Goal: Use online tool/utility

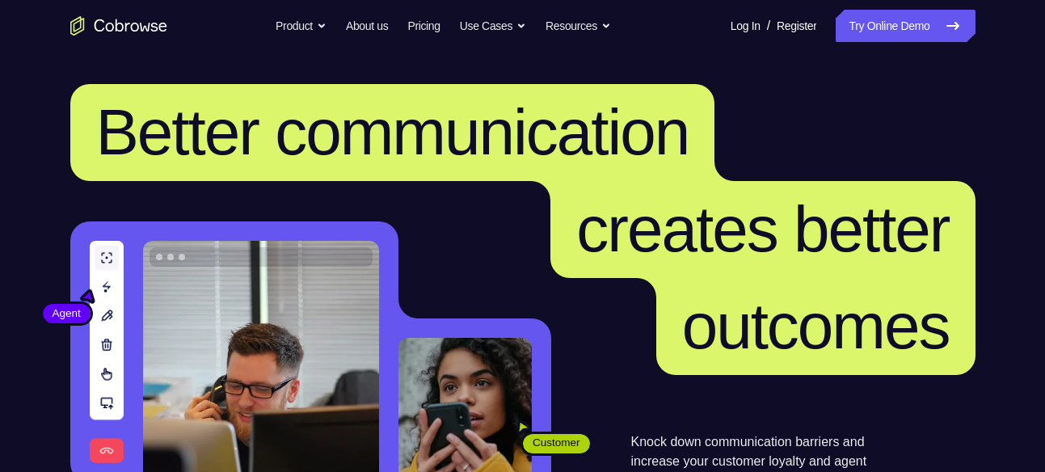
click at [885, 32] on link "Try Online Demo" at bounding box center [904, 26] width 139 height 32
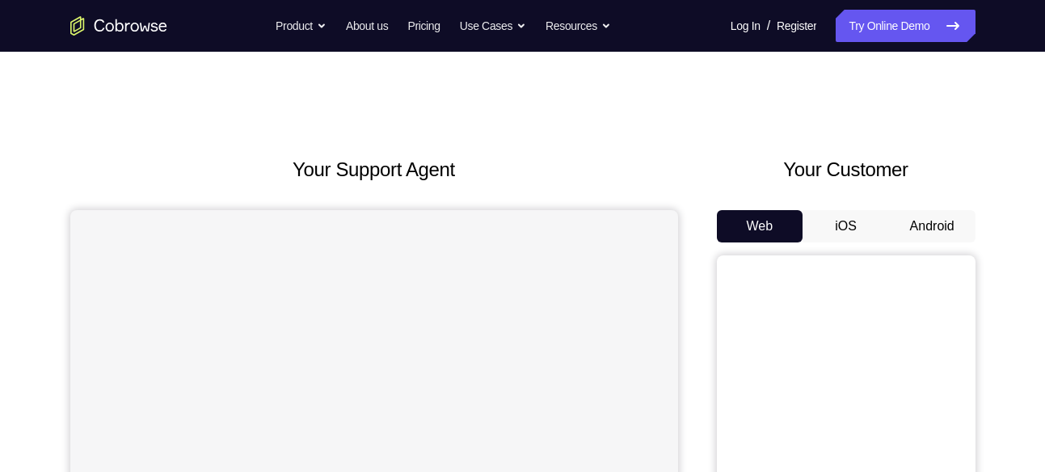
click at [911, 219] on button "Android" at bounding box center [932, 226] width 86 height 32
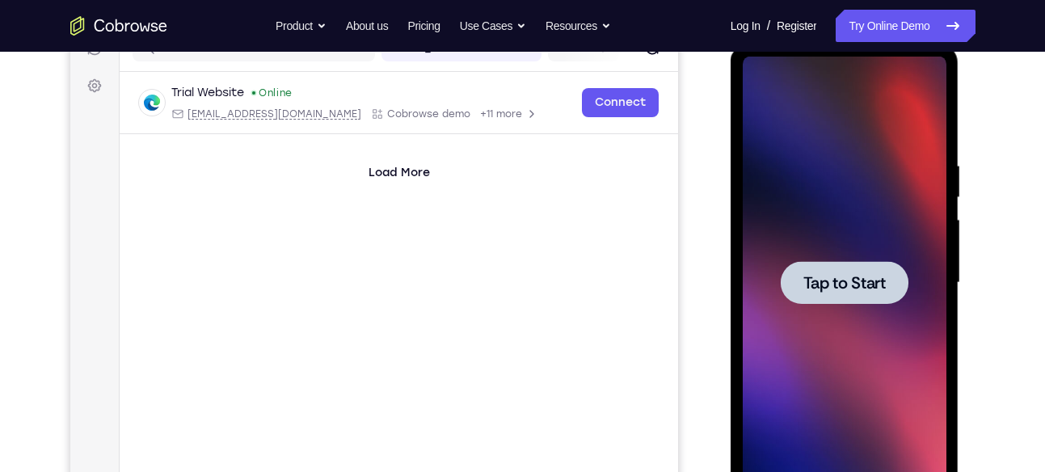
click at [835, 301] on div at bounding box center [844, 282] width 128 height 43
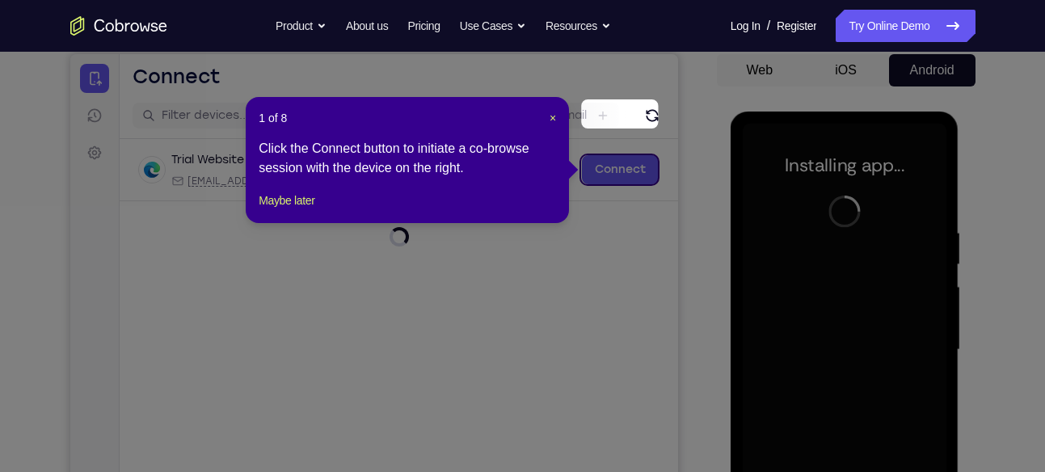
scroll to position [154, 0]
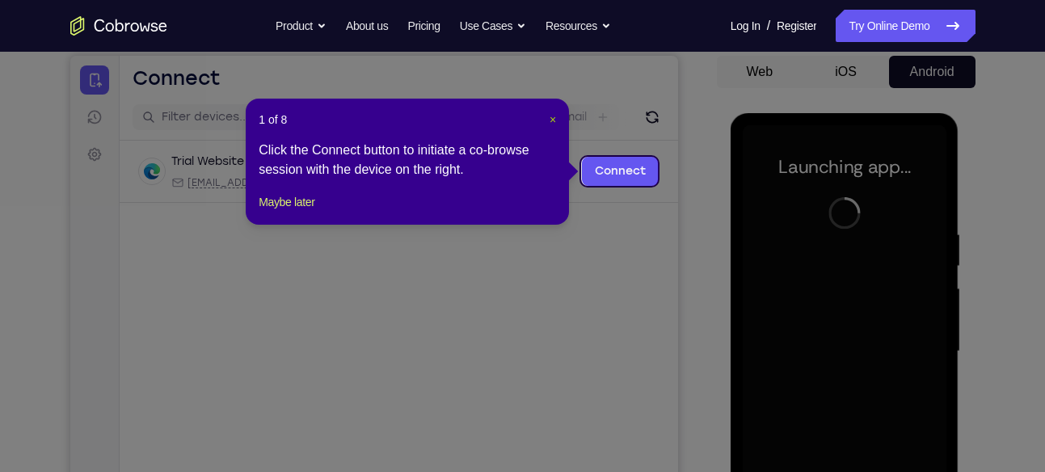
click at [551, 120] on span "×" at bounding box center [552, 119] width 6 height 13
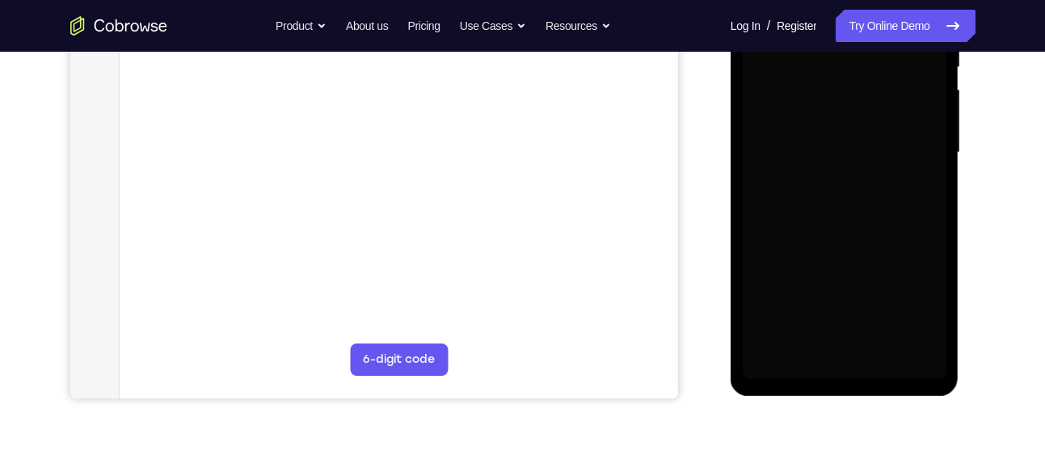
scroll to position [354, 0]
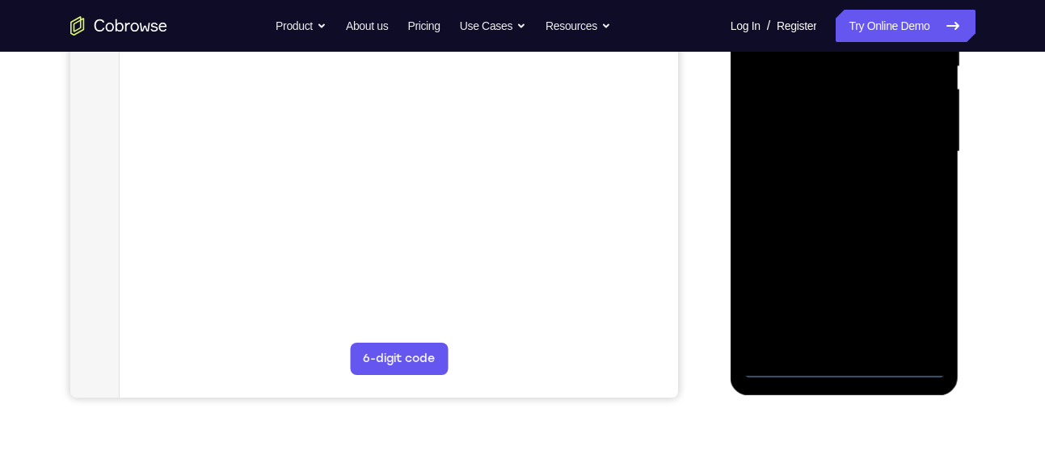
click at [845, 364] on div at bounding box center [844, 152] width 204 height 452
click at [918, 284] on div at bounding box center [844, 152] width 204 height 452
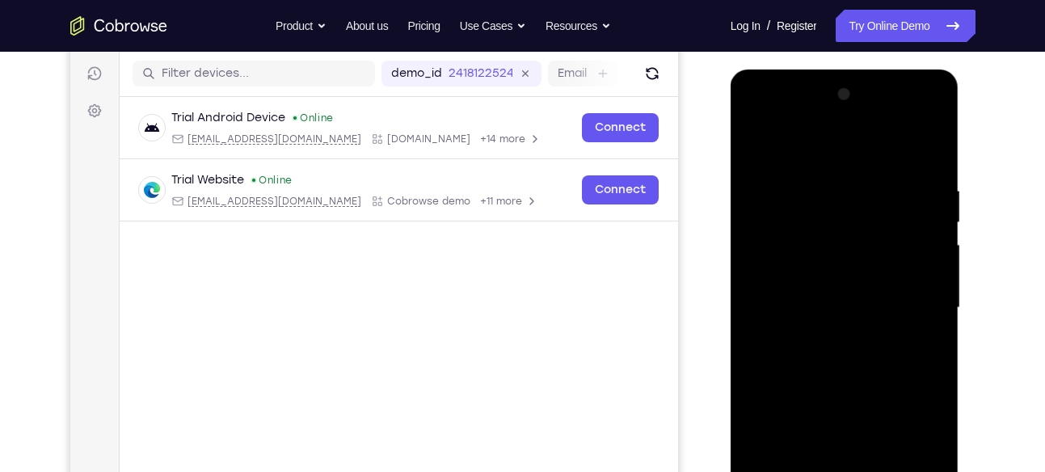
scroll to position [196, 0]
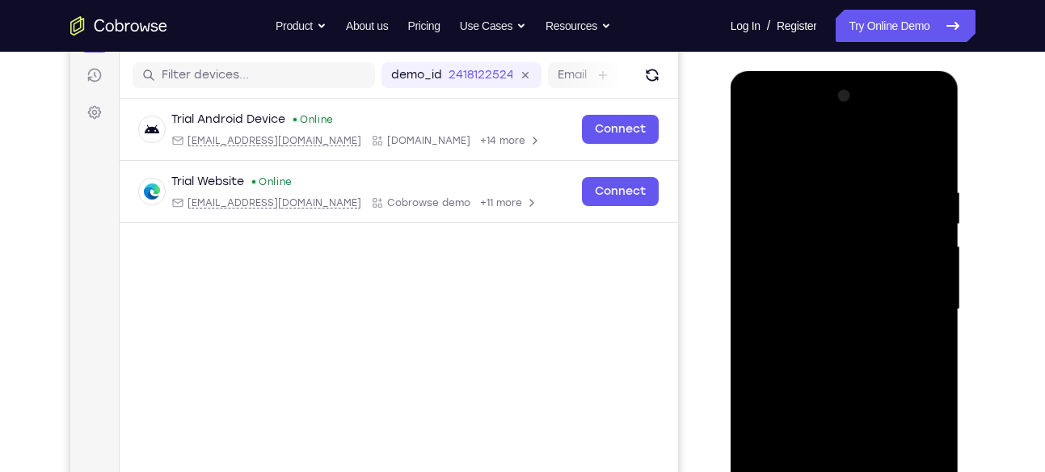
click at [784, 133] on div at bounding box center [844, 309] width 204 height 452
click at [908, 301] on div at bounding box center [844, 309] width 204 height 452
click at [908, 299] on div at bounding box center [844, 309] width 204 height 452
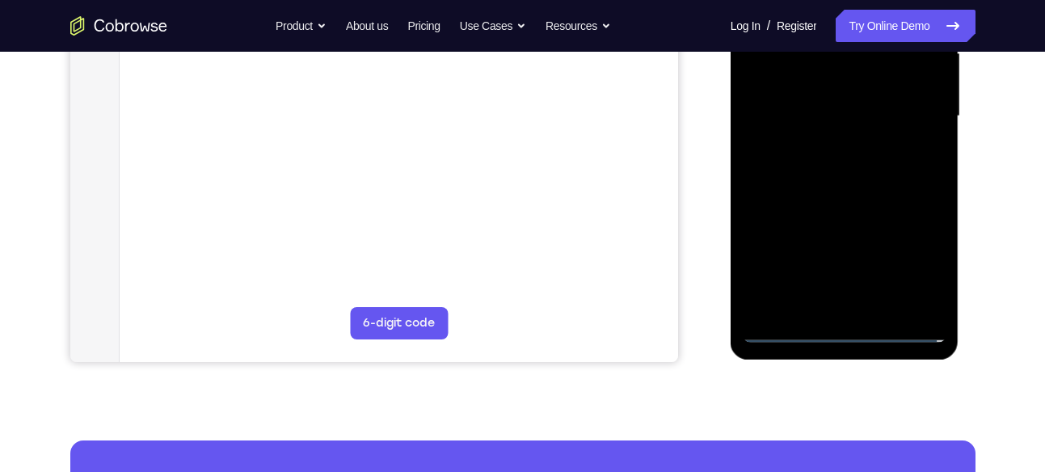
scroll to position [390, 0]
click at [861, 306] on div at bounding box center [844, 115] width 204 height 452
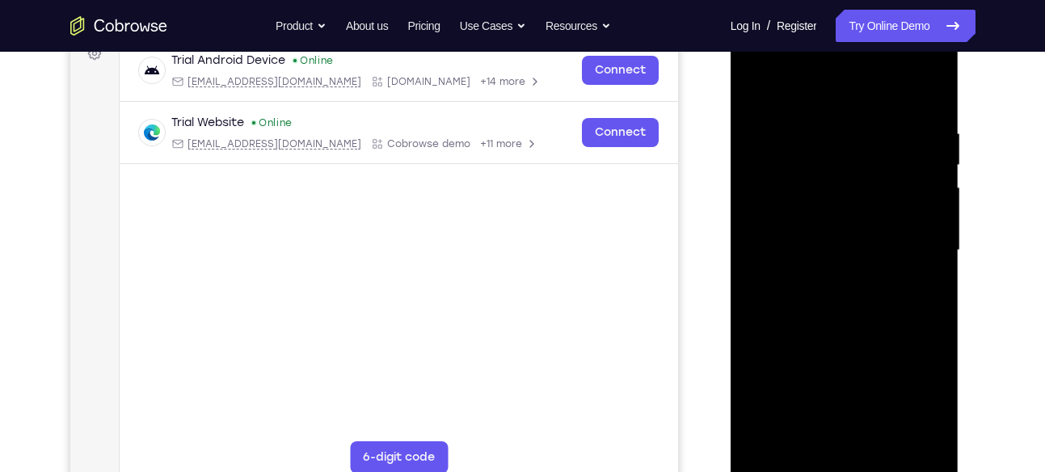
scroll to position [253, 0]
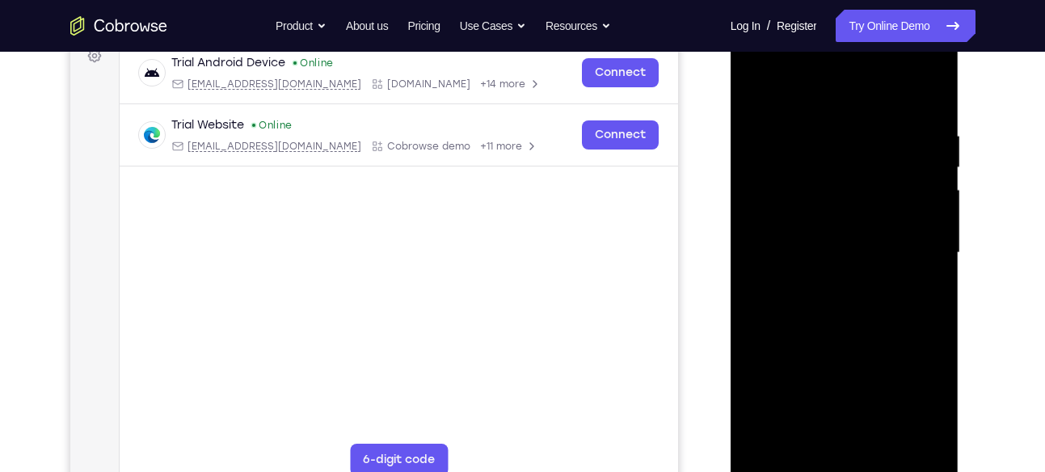
click at [846, 240] on div at bounding box center [844, 253] width 204 height 452
click at [844, 221] on div at bounding box center [844, 253] width 204 height 452
click at [834, 253] on div at bounding box center [844, 253] width 204 height 452
click at [839, 309] on div at bounding box center [844, 253] width 204 height 452
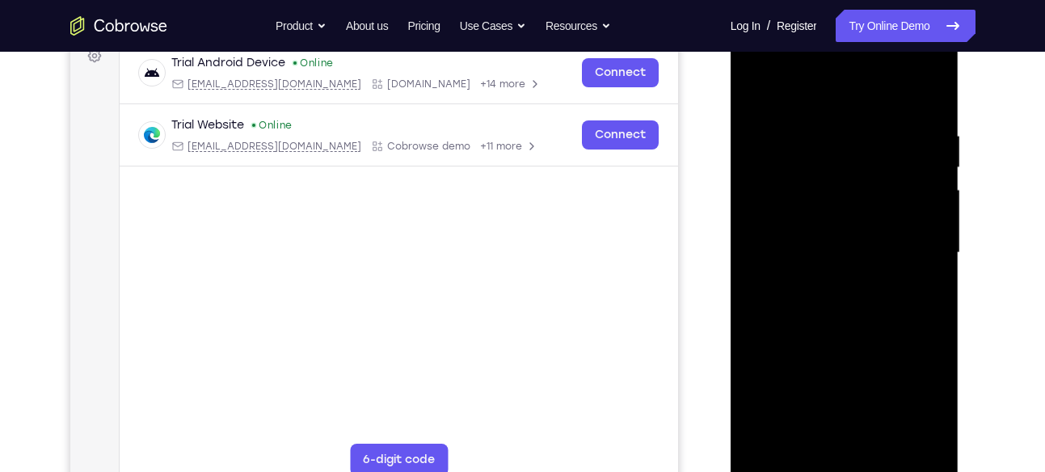
click at [839, 309] on div at bounding box center [844, 253] width 204 height 452
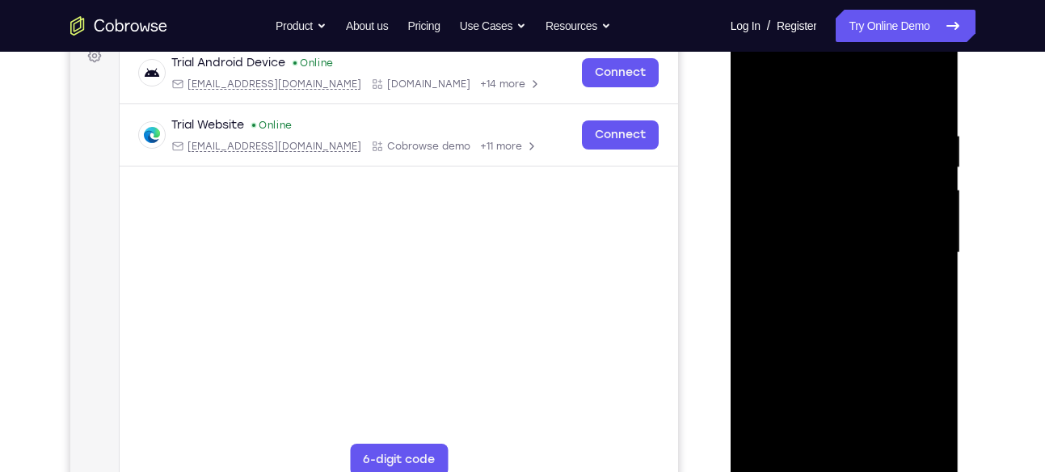
click at [839, 309] on div at bounding box center [844, 253] width 204 height 452
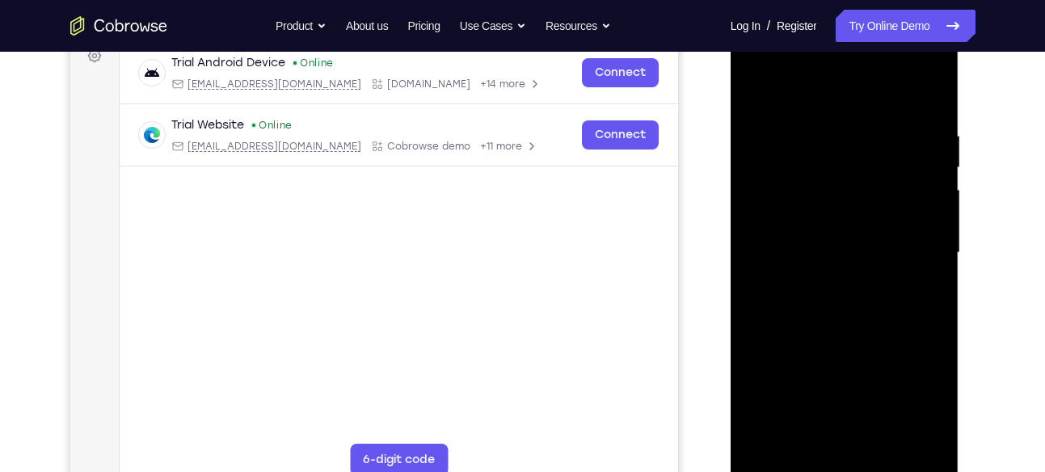
click at [839, 309] on div at bounding box center [844, 253] width 204 height 452
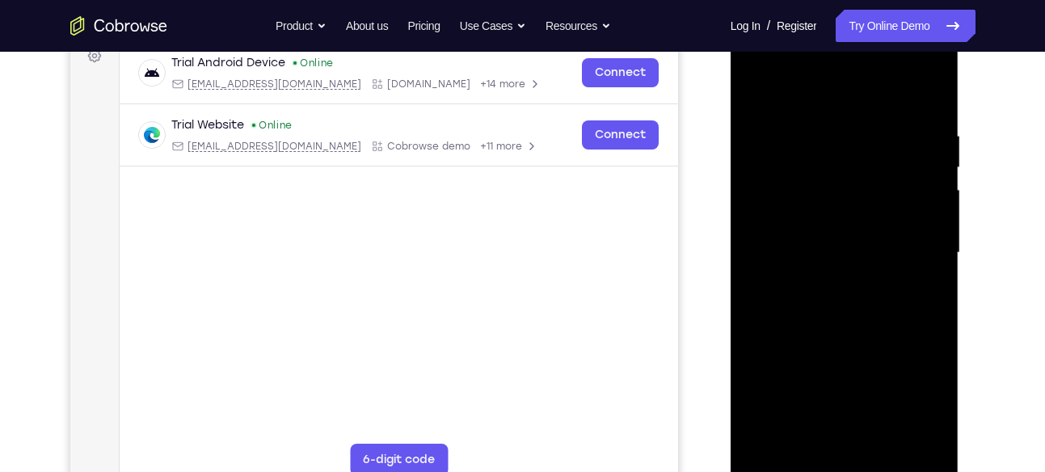
click at [839, 309] on div at bounding box center [844, 253] width 204 height 452
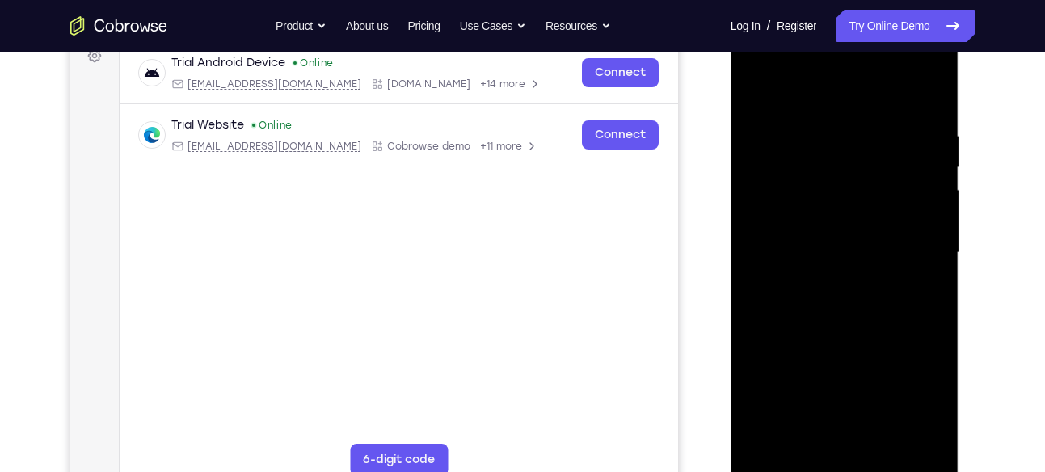
click at [839, 309] on div at bounding box center [844, 253] width 204 height 452
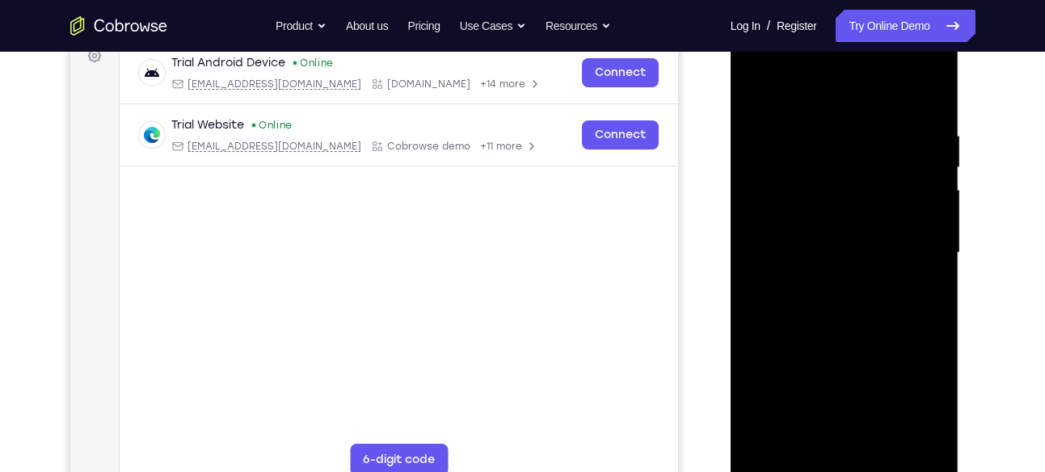
click at [839, 309] on div at bounding box center [844, 253] width 204 height 452
click at [926, 121] on div at bounding box center [844, 253] width 204 height 452
drag, startPoint x: 842, startPoint y: 143, endPoint x: 836, endPoint y: 512, distance: 369.3
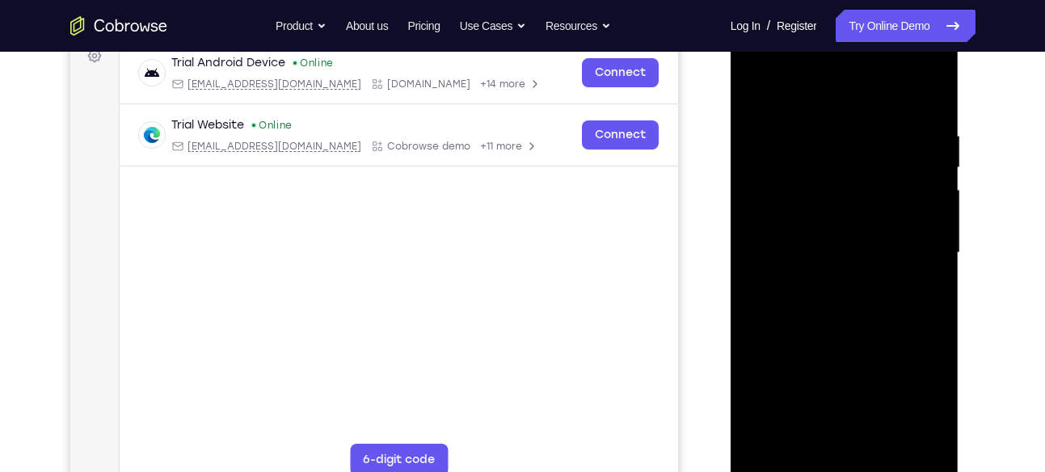
click at [836, 471] on html "Online web based iOS Simulators and Android Emulators. Run iPhone, iPad, Mobile…" at bounding box center [845, 257] width 230 height 485
click at [839, 124] on div at bounding box center [844, 253] width 204 height 452
click at [868, 228] on div at bounding box center [844, 253] width 204 height 452
click at [859, 204] on div at bounding box center [844, 253] width 204 height 452
drag, startPoint x: 830, startPoint y: 121, endPoint x: 757, endPoint y: 512, distance: 397.7
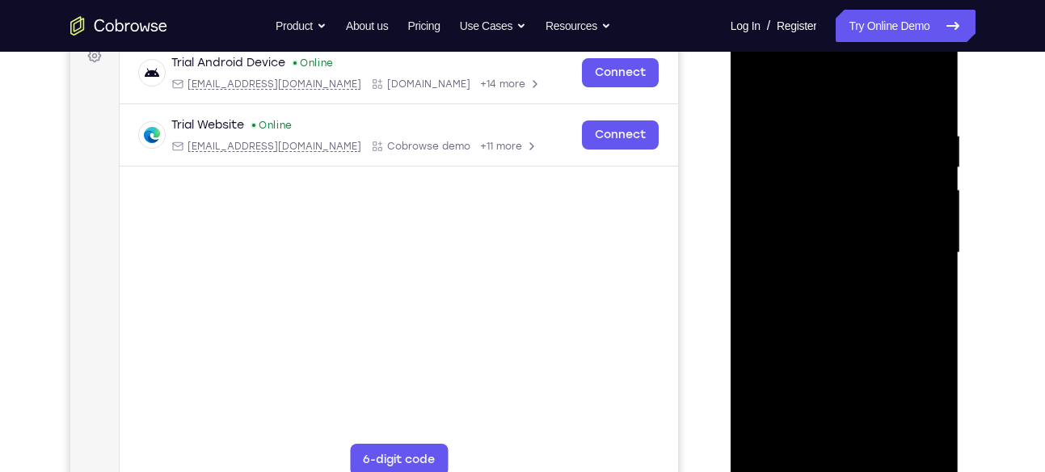
click at [757, 471] on html "Online web based iOS Simulators and Android Emulators. Run iPhone, iPad, Mobile…" at bounding box center [845, 257] width 230 height 485
click at [858, 330] on div at bounding box center [844, 253] width 204 height 452
drag, startPoint x: 854, startPoint y: 100, endPoint x: 852, endPoint y: -25, distance: 125.2
click at [852, 15] on html "Online web based iOS Simulators and Android Emulators. Run iPhone, iPad, Mobile…" at bounding box center [845, 257] width 230 height 485
click at [935, 86] on div at bounding box center [844, 253] width 204 height 452
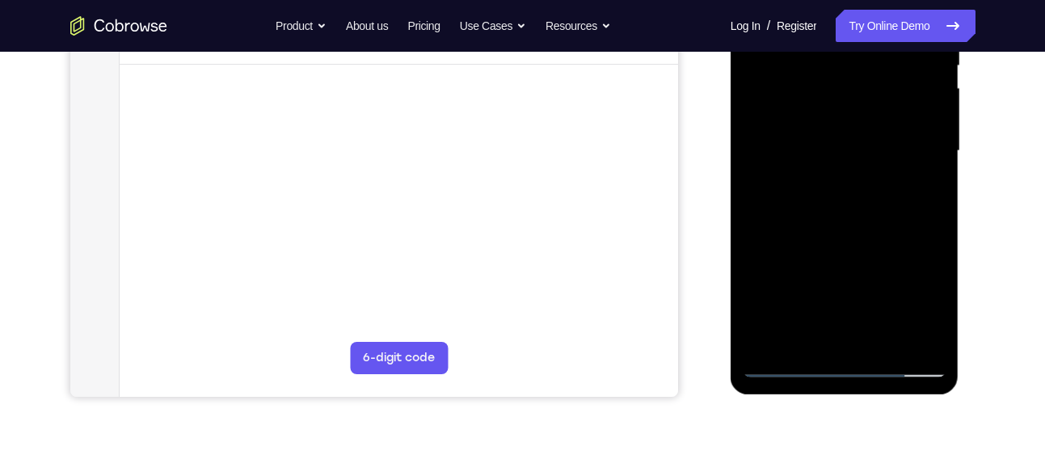
scroll to position [356, 0]
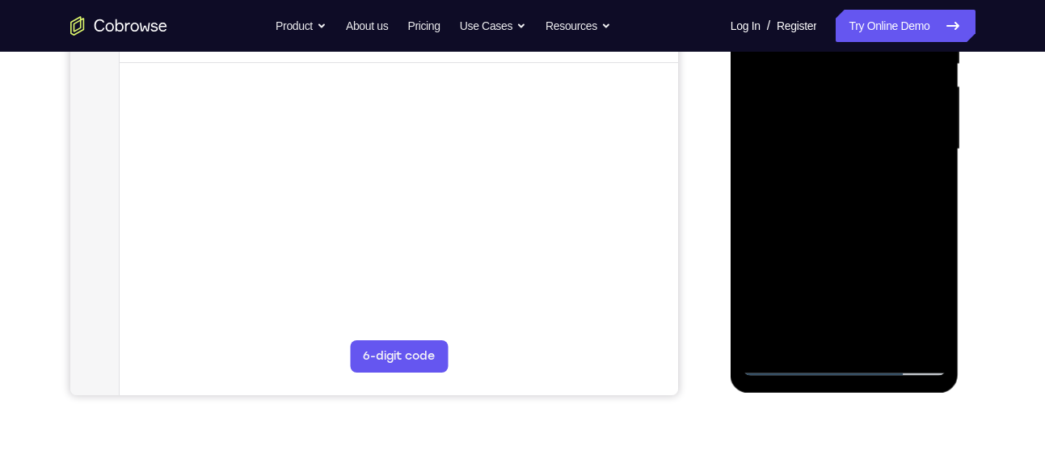
click at [799, 199] on div at bounding box center [844, 149] width 204 height 452
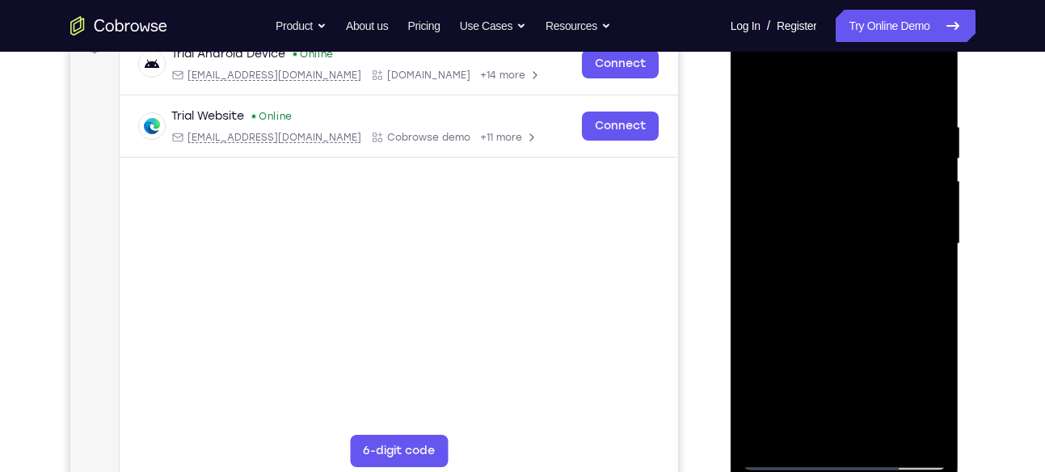
scroll to position [259, 0]
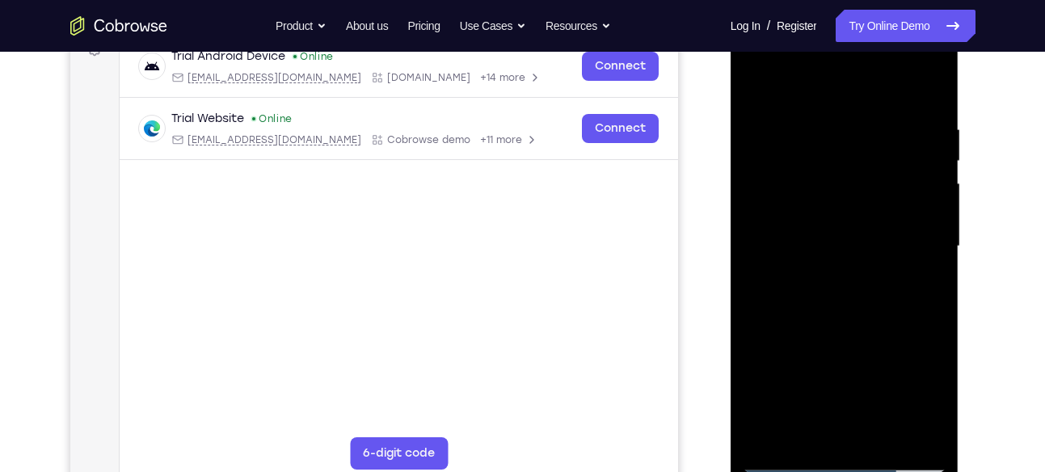
click at [758, 86] on div at bounding box center [844, 246] width 204 height 452
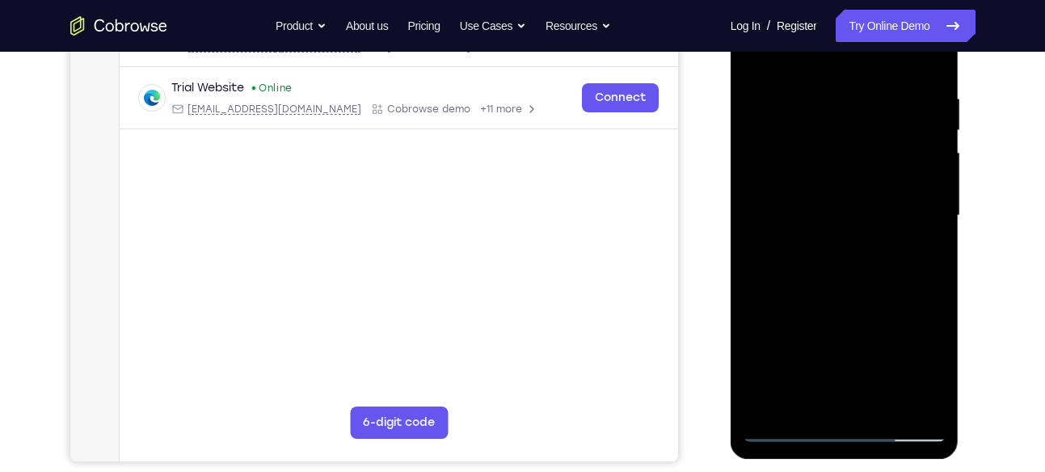
scroll to position [292, 0]
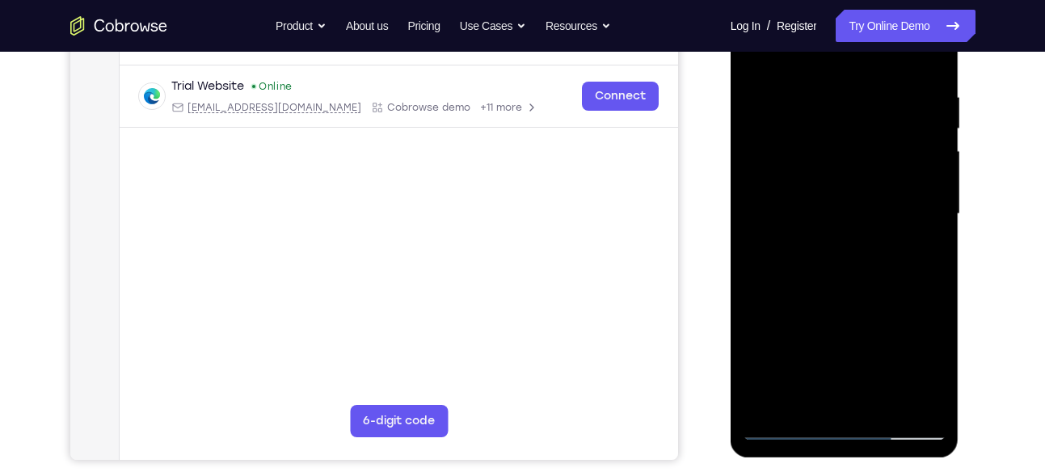
click at [793, 162] on div at bounding box center [844, 214] width 204 height 452
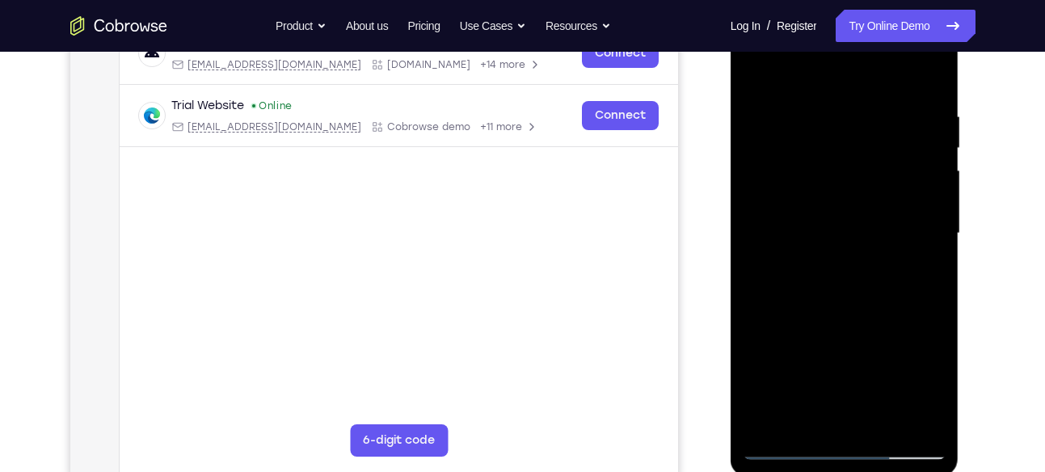
scroll to position [273, 0]
click at [757, 72] on div at bounding box center [844, 232] width 204 height 452
click at [850, 154] on div at bounding box center [844, 232] width 204 height 452
click at [755, 69] on div at bounding box center [844, 232] width 204 height 452
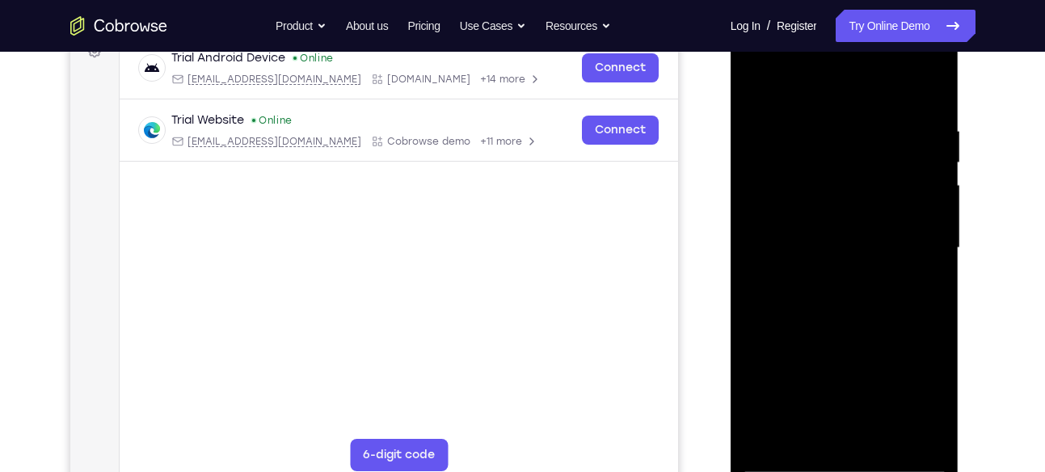
scroll to position [256, 0]
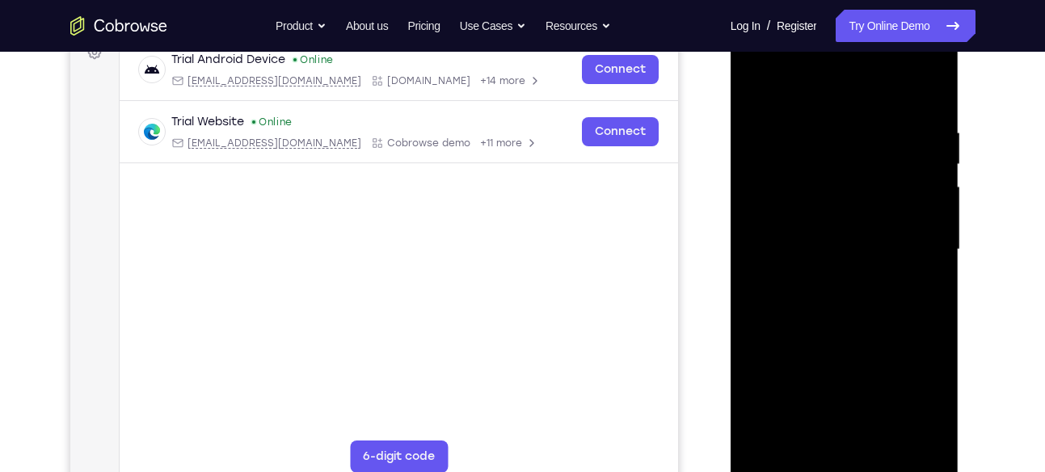
click at [758, 86] on div at bounding box center [844, 249] width 204 height 452
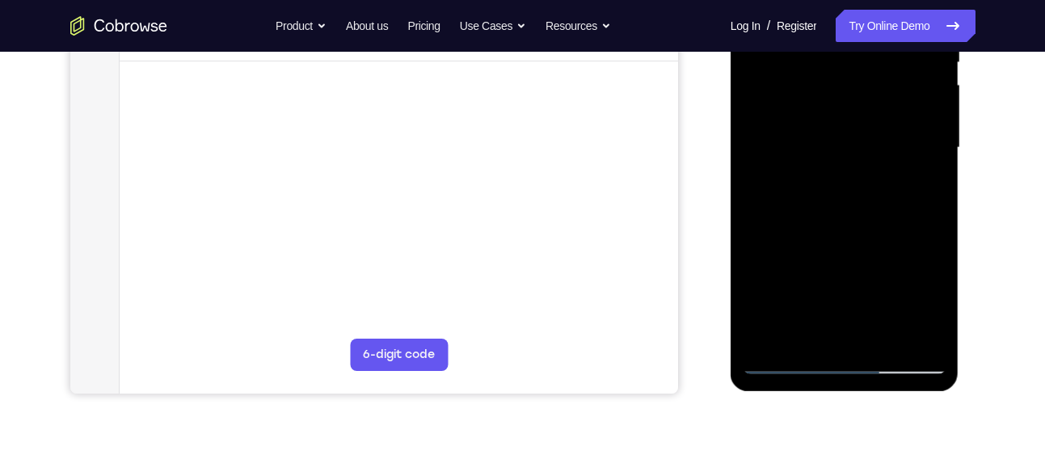
scroll to position [360, 0]
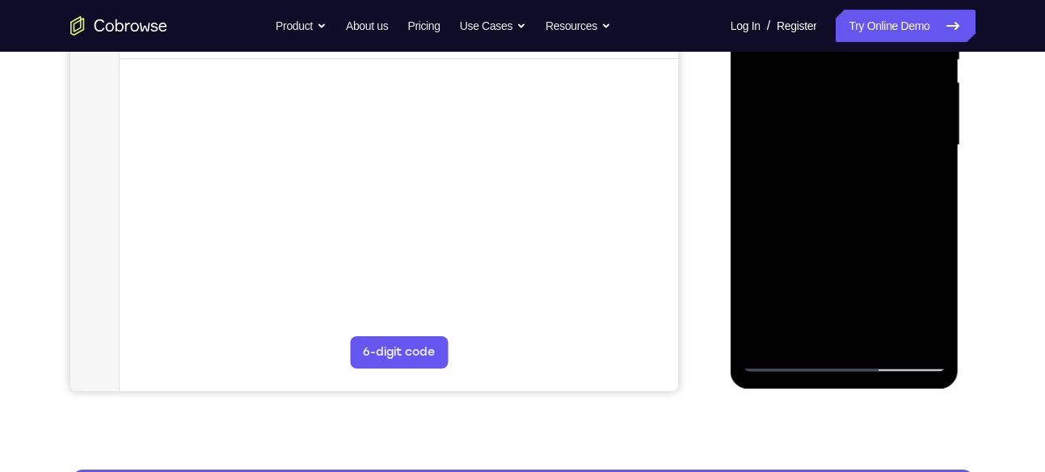
click at [884, 336] on div at bounding box center [844, 145] width 204 height 452
click at [848, 233] on div at bounding box center [844, 145] width 204 height 452
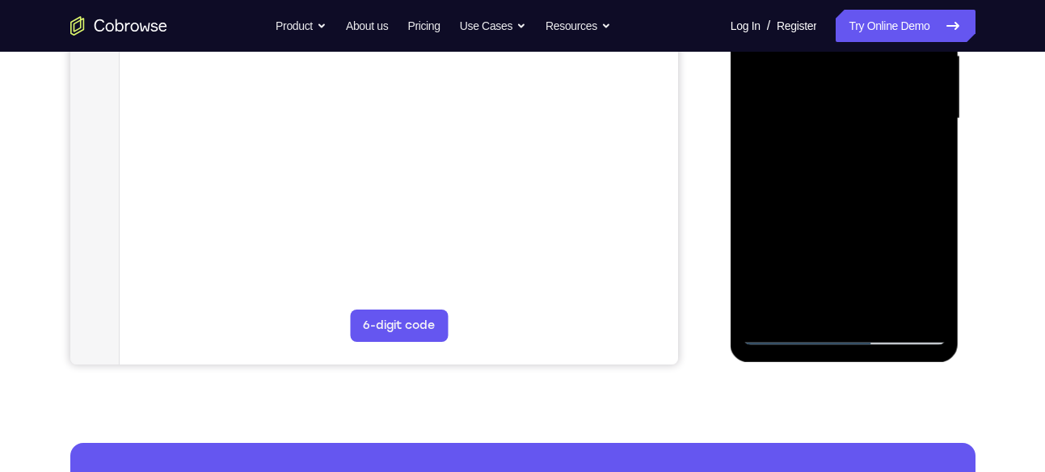
scroll to position [381, 0]
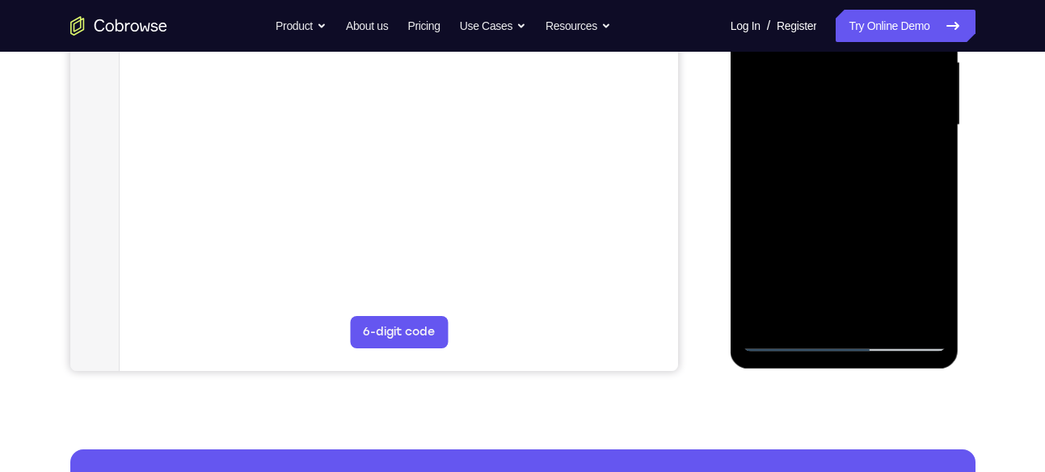
click at [789, 338] on div at bounding box center [844, 125] width 204 height 452
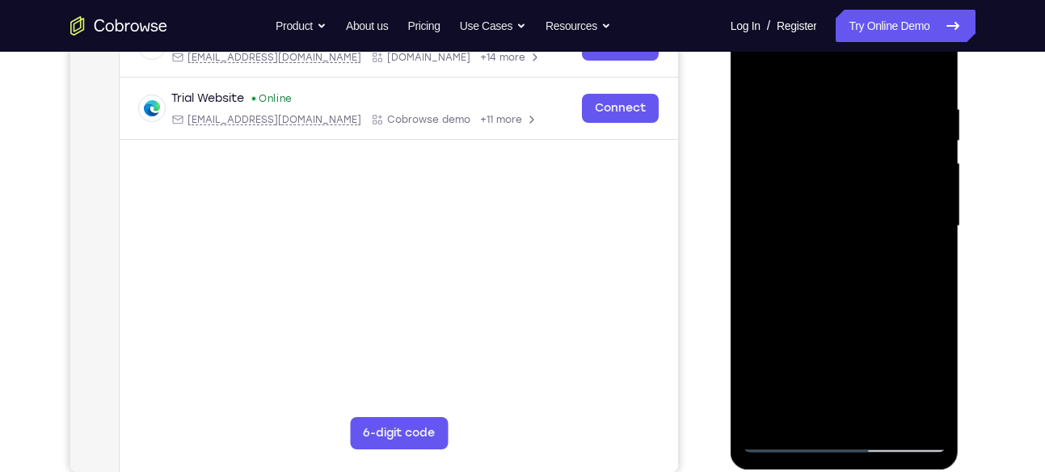
scroll to position [279, 0]
click at [819, 100] on div at bounding box center [844, 227] width 204 height 452
click at [933, 223] on div at bounding box center [844, 227] width 204 height 452
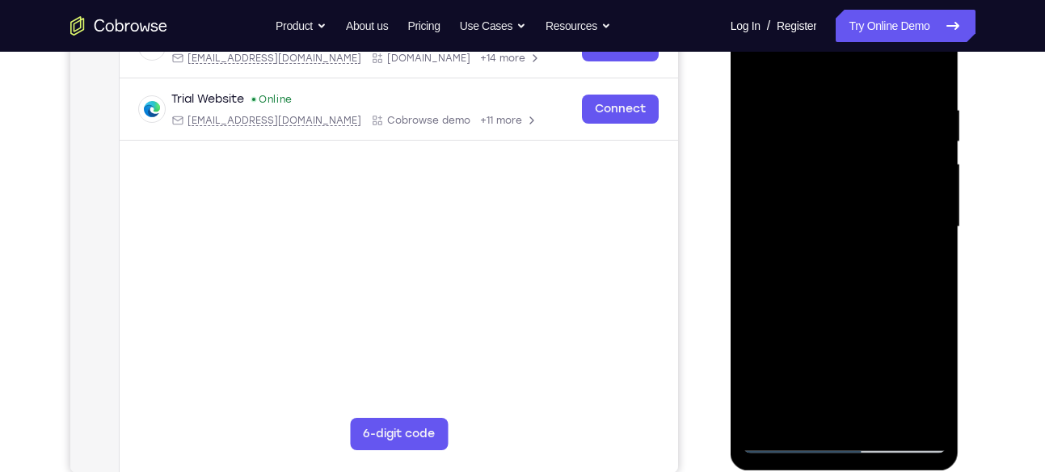
click at [933, 223] on div at bounding box center [844, 227] width 204 height 452
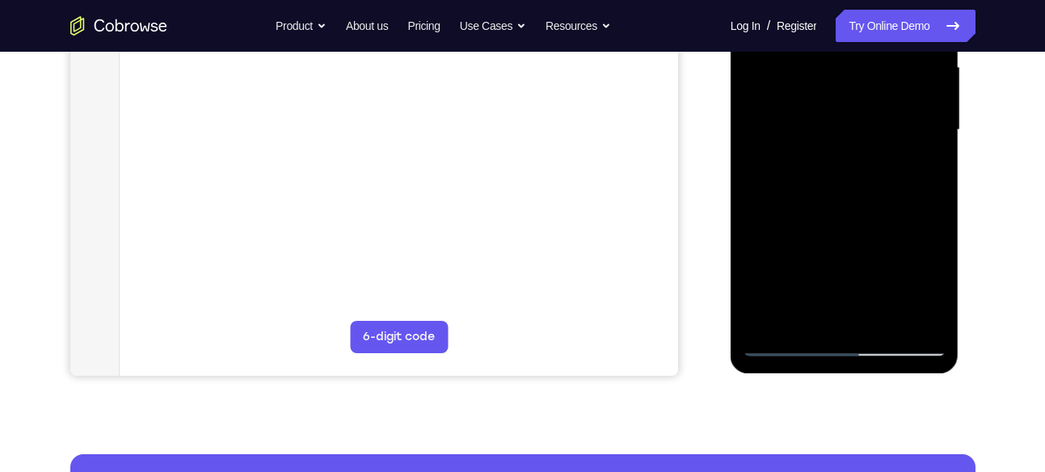
scroll to position [388, 0]
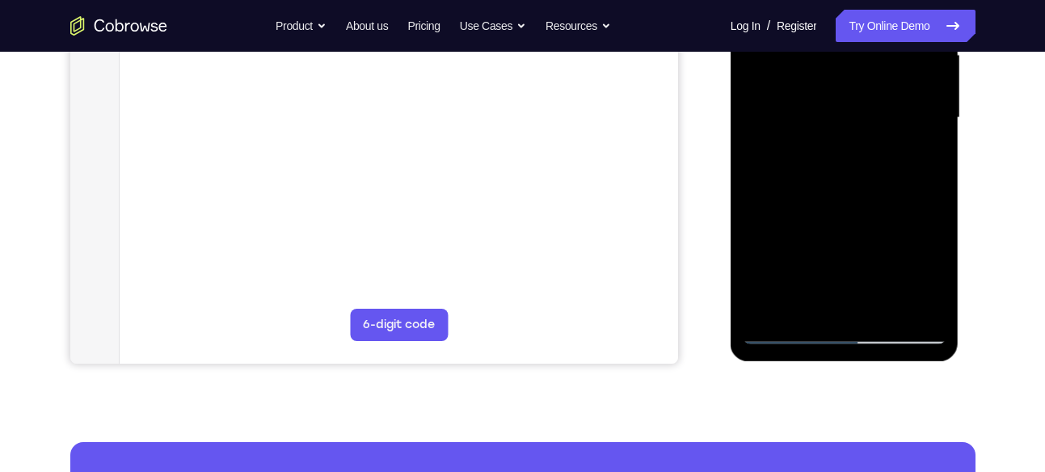
click at [910, 299] on div at bounding box center [844, 118] width 204 height 452
click at [925, 191] on div at bounding box center [844, 118] width 204 height 452
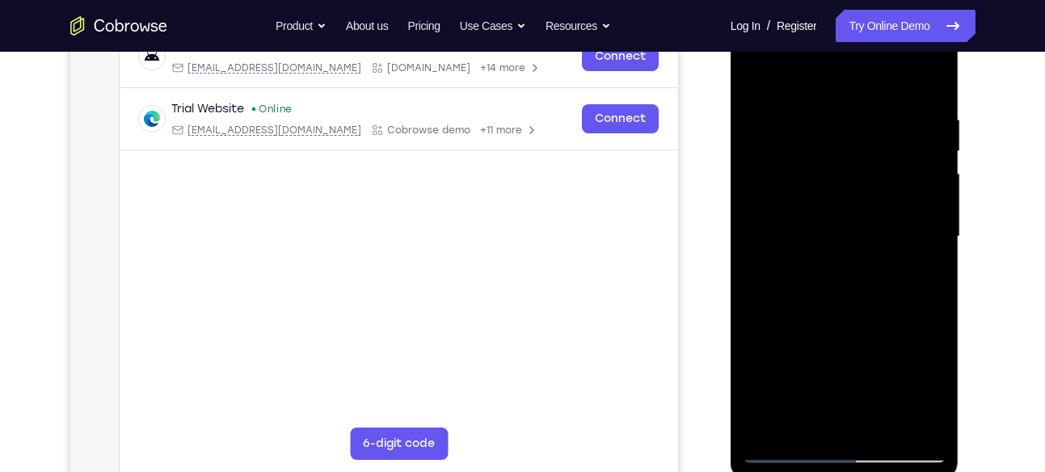
scroll to position [268, 0]
click at [933, 190] on div at bounding box center [844, 237] width 204 height 452
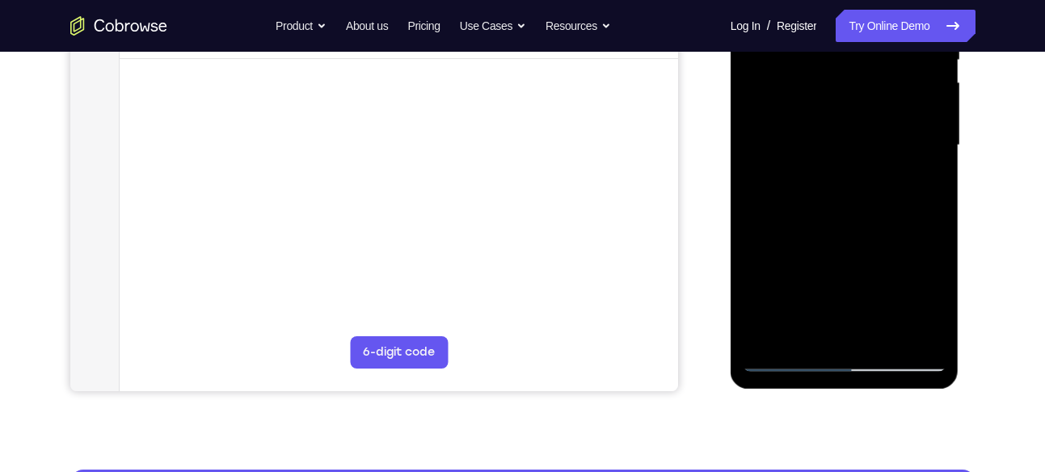
scroll to position [362, 0]
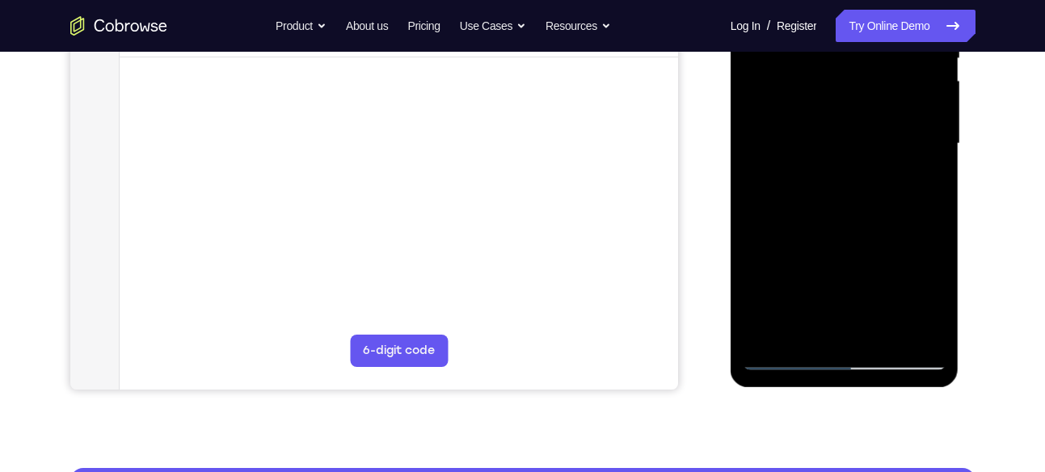
click at [926, 326] on div at bounding box center [844, 144] width 204 height 452
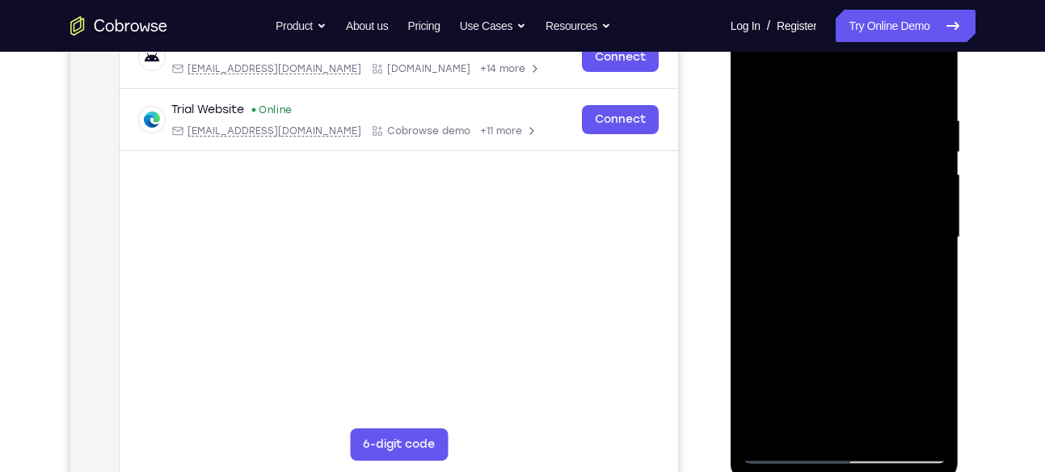
scroll to position [266, 0]
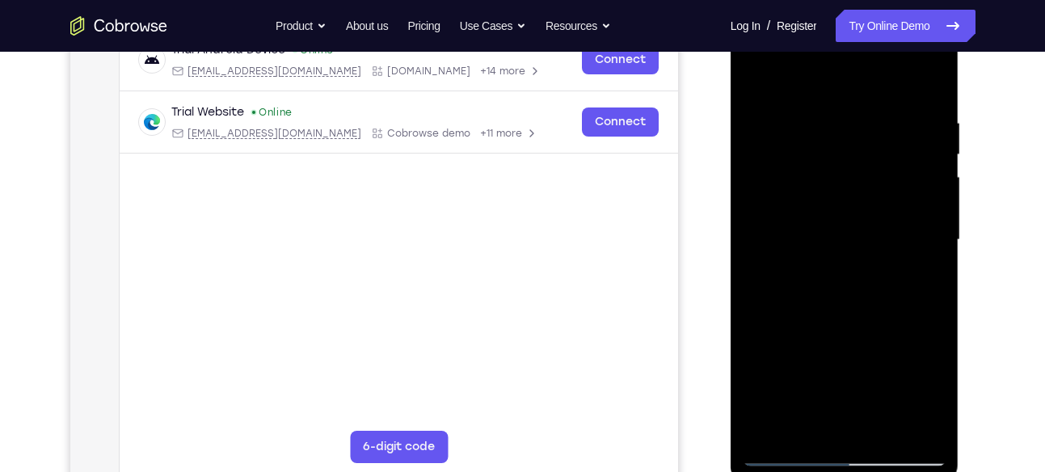
click at [929, 187] on div at bounding box center [844, 240] width 204 height 452
click at [935, 251] on div at bounding box center [844, 240] width 204 height 452
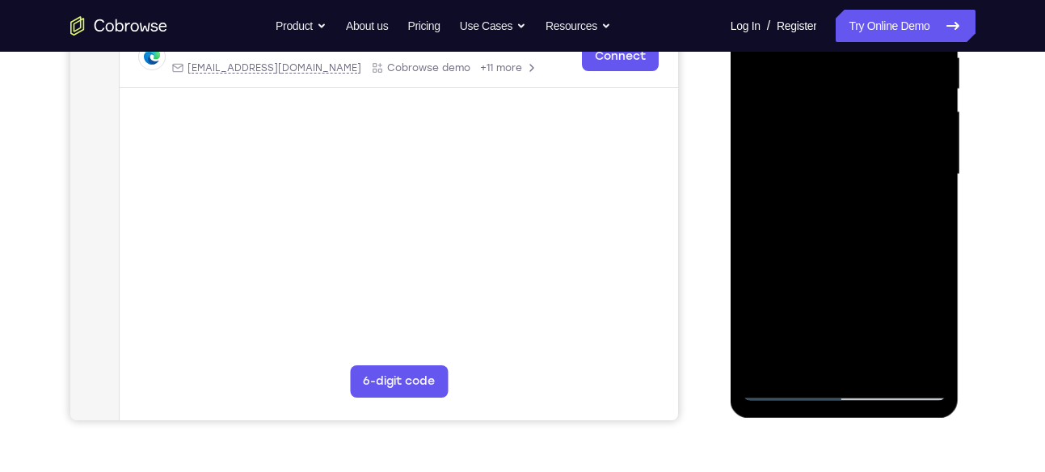
scroll to position [321, 0]
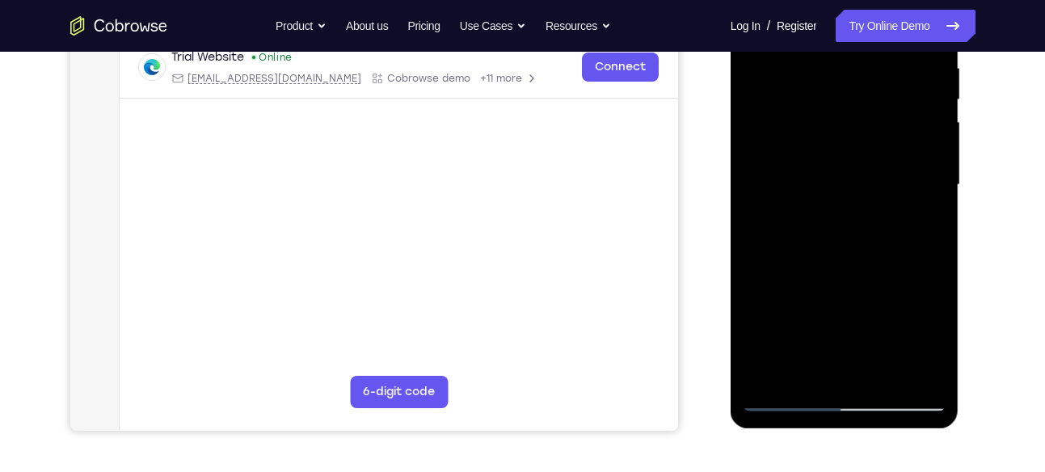
click at [935, 251] on div at bounding box center [844, 185] width 204 height 452
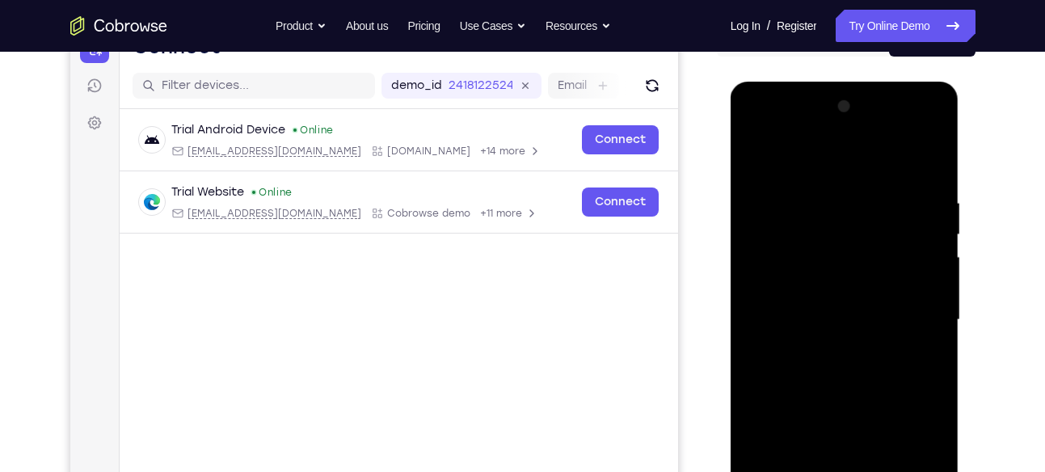
scroll to position [184, 0]
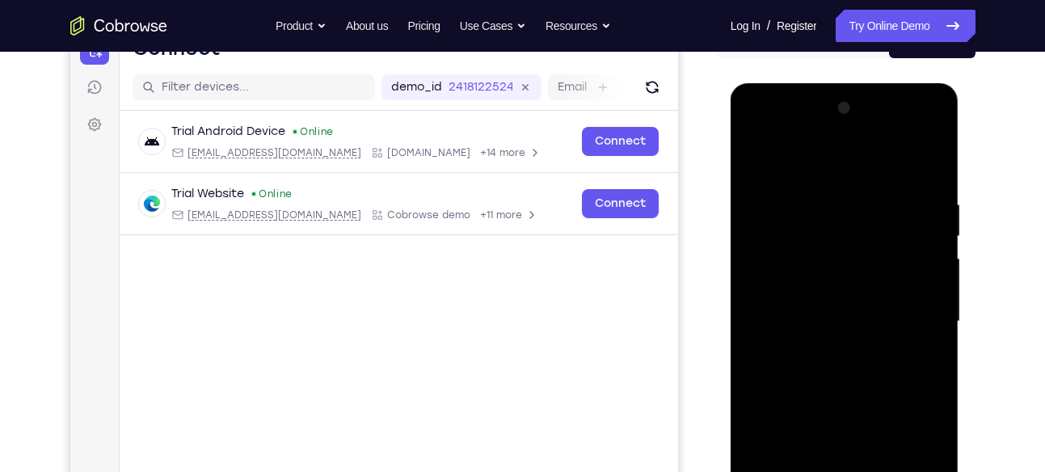
click at [935, 251] on div at bounding box center [844, 321] width 204 height 452
click at [926, 167] on div at bounding box center [844, 321] width 204 height 452
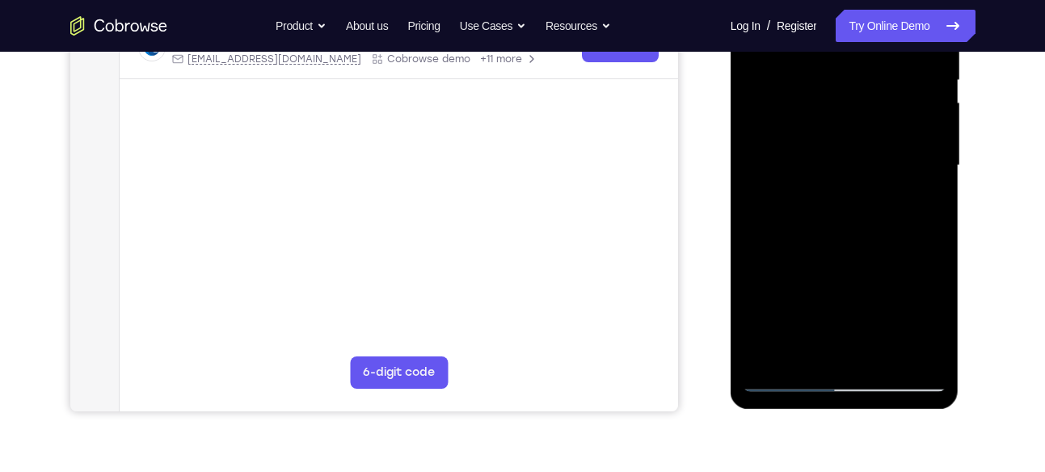
scroll to position [194, 0]
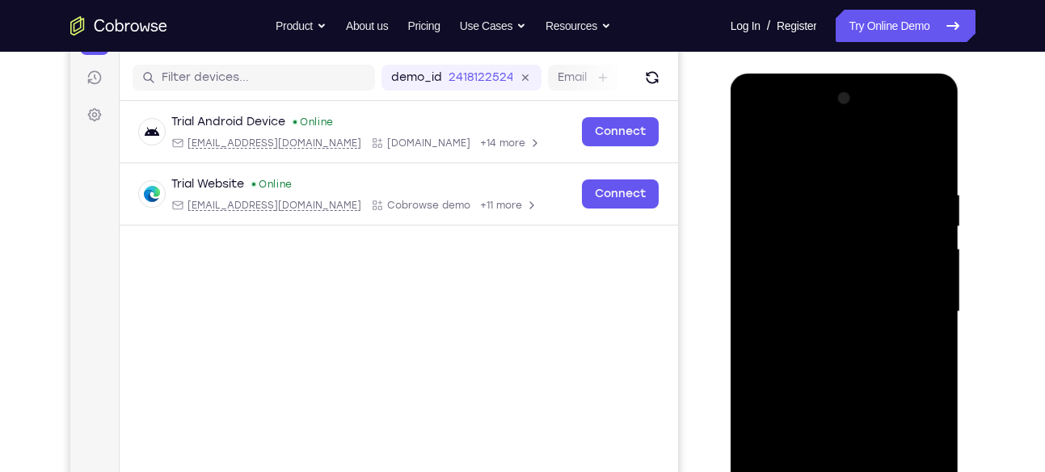
drag, startPoint x: 843, startPoint y: 191, endPoint x: 818, endPoint y: 385, distance: 194.8
click at [818, 385] on div at bounding box center [844, 312] width 204 height 452
drag, startPoint x: 844, startPoint y: 170, endPoint x: 817, endPoint y: 385, distance: 215.9
click at [817, 385] on div at bounding box center [844, 312] width 204 height 452
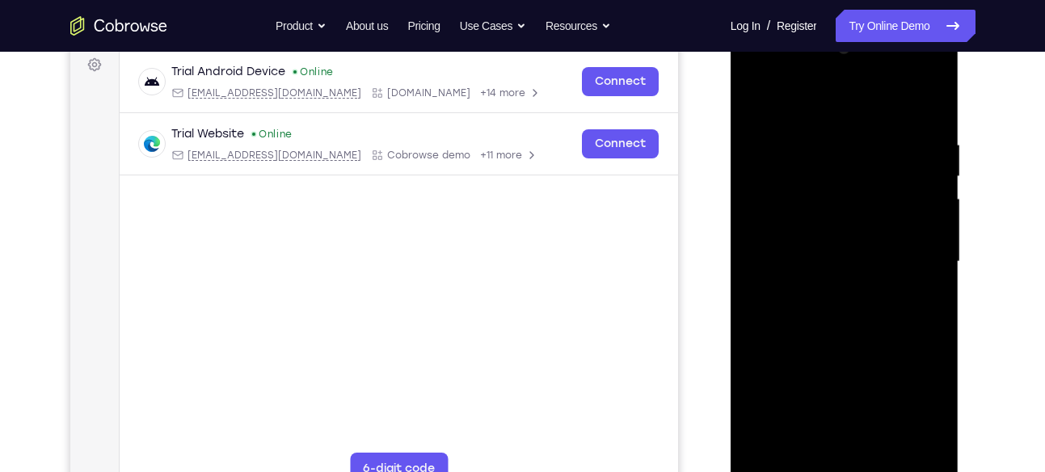
scroll to position [241, 0]
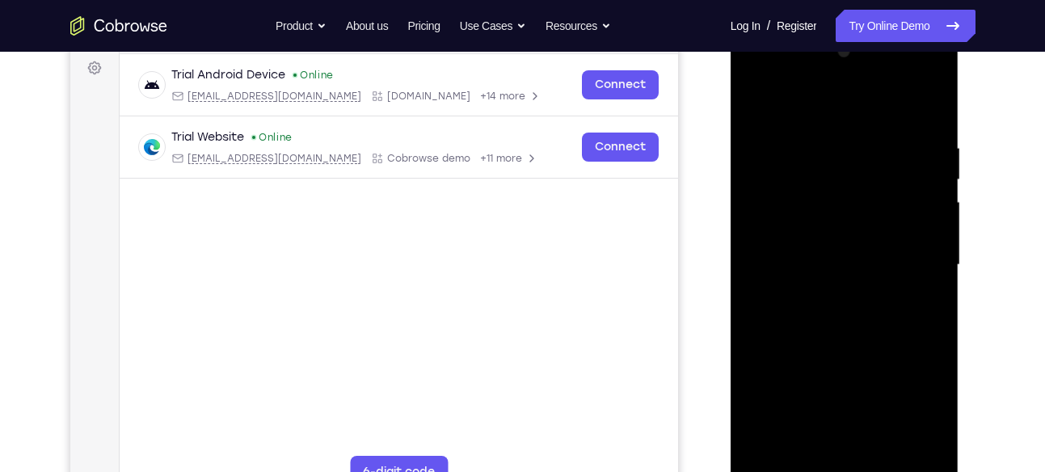
click at [828, 149] on div at bounding box center [844, 265] width 204 height 452
click at [746, 212] on div at bounding box center [844, 265] width 204 height 452
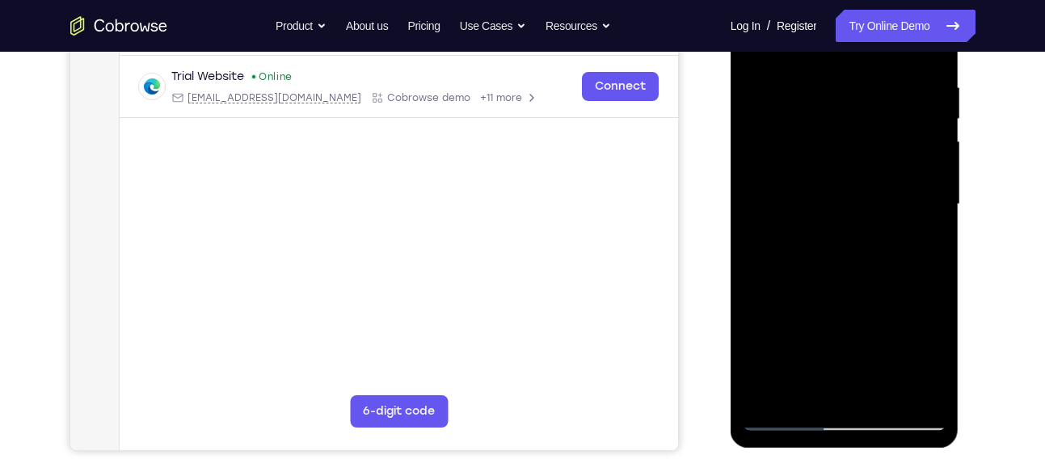
scroll to position [305, 0]
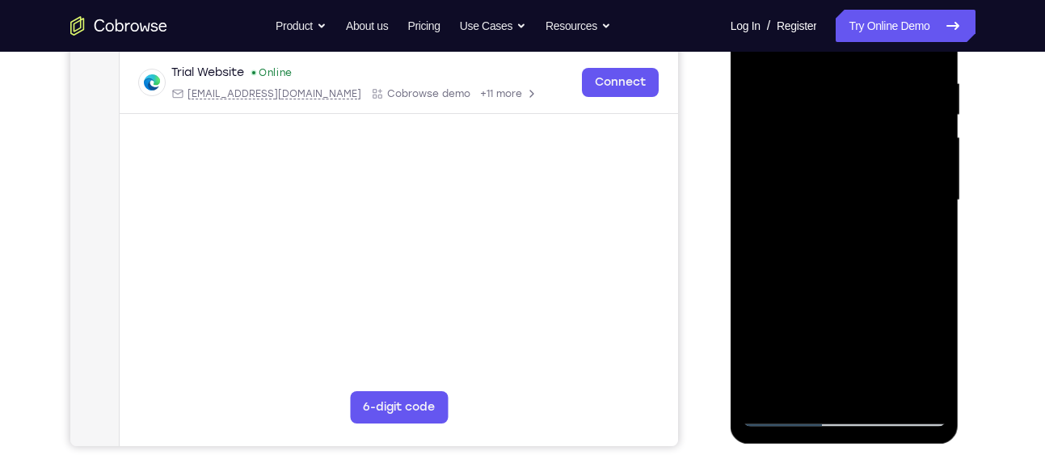
click at [932, 215] on div at bounding box center [844, 200] width 204 height 452
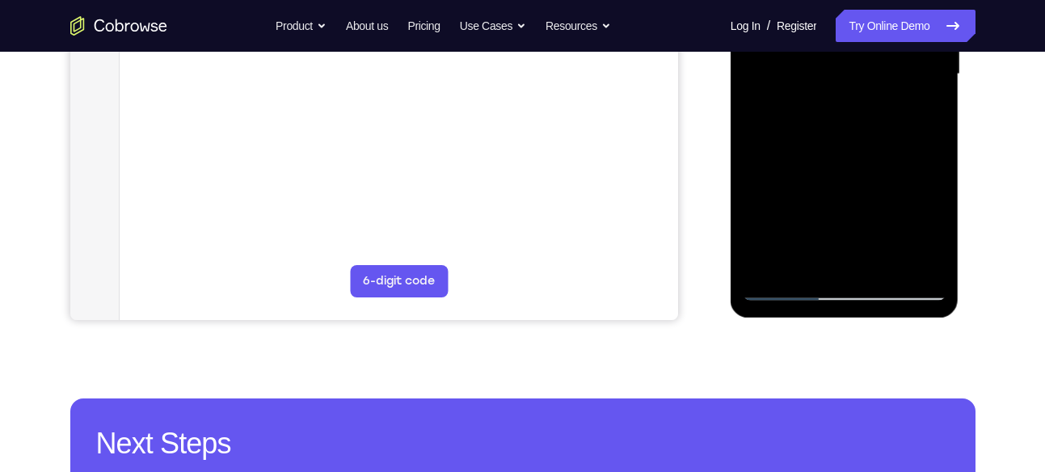
scroll to position [432, 0]
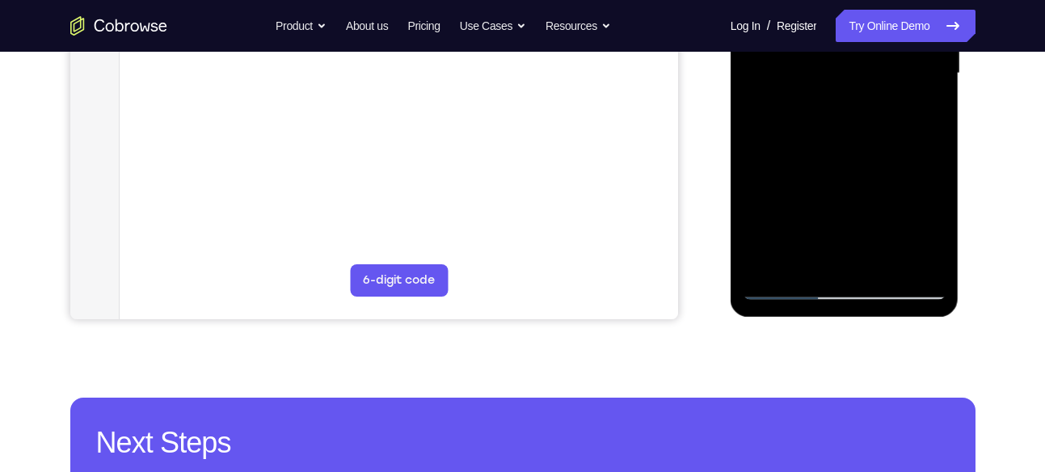
click at [906, 262] on div at bounding box center [844, 73] width 204 height 452
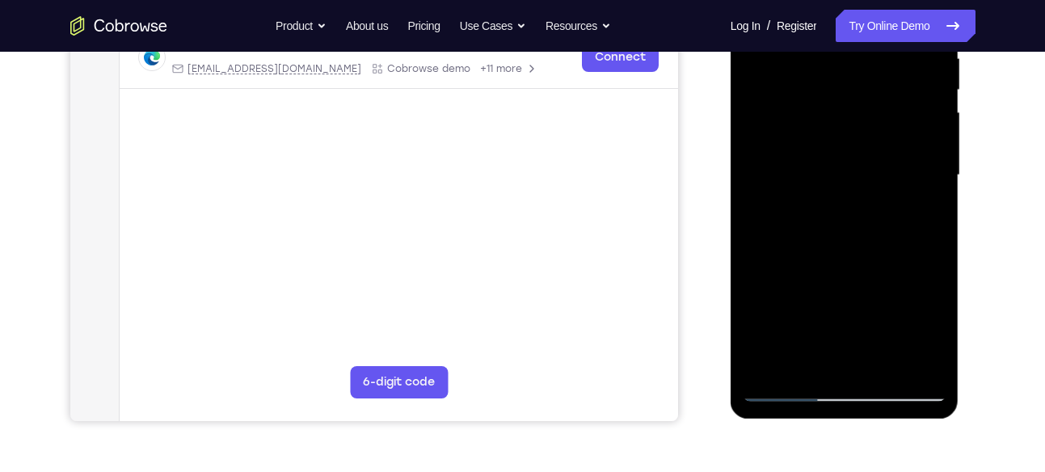
scroll to position [330, 0]
click at [924, 189] on div at bounding box center [844, 176] width 204 height 452
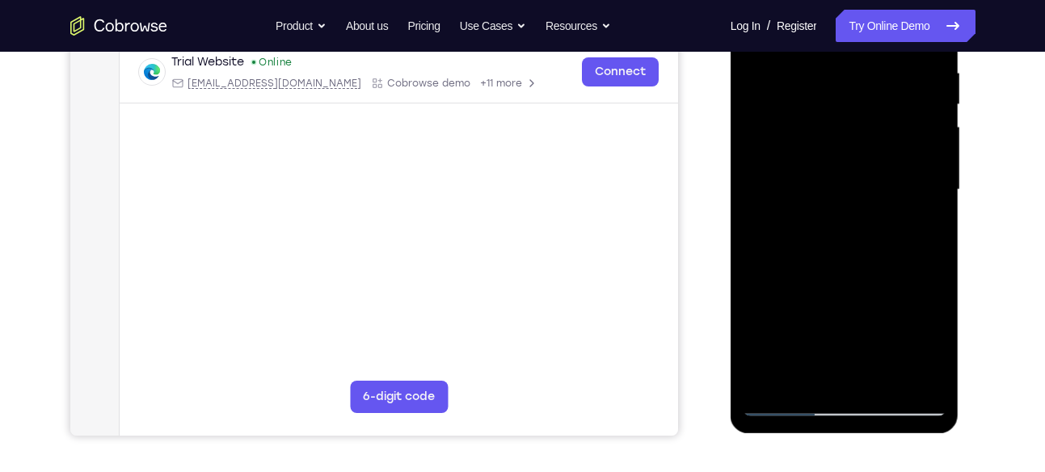
scroll to position [315, 0]
click at [924, 189] on div at bounding box center [844, 190] width 204 height 452
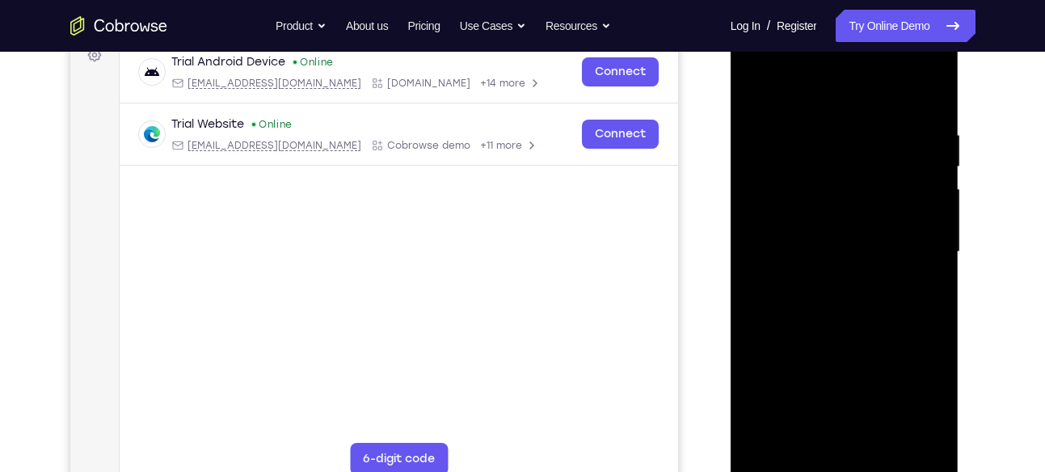
scroll to position [253, 0]
click at [924, 189] on div at bounding box center [844, 253] width 204 height 452
click at [927, 92] on div at bounding box center [844, 253] width 204 height 452
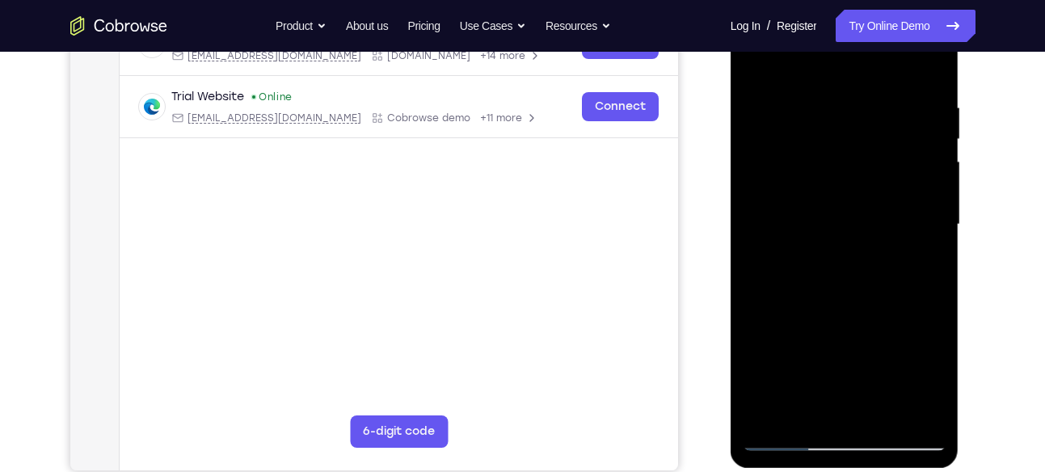
scroll to position [280, 0]
drag, startPoint x: 862, startPoint y: 145, endPoint x: 846, endPoint y: 385, distance: 239.7
click at [846, 385] on div at bounding box center [844, 225] width 204 height 452
click at [824, 106] on div at bounding box center [844, 225] width 204 height 452
click at [935, 162] on div at bounding box center [844, 225] width 204 height 452
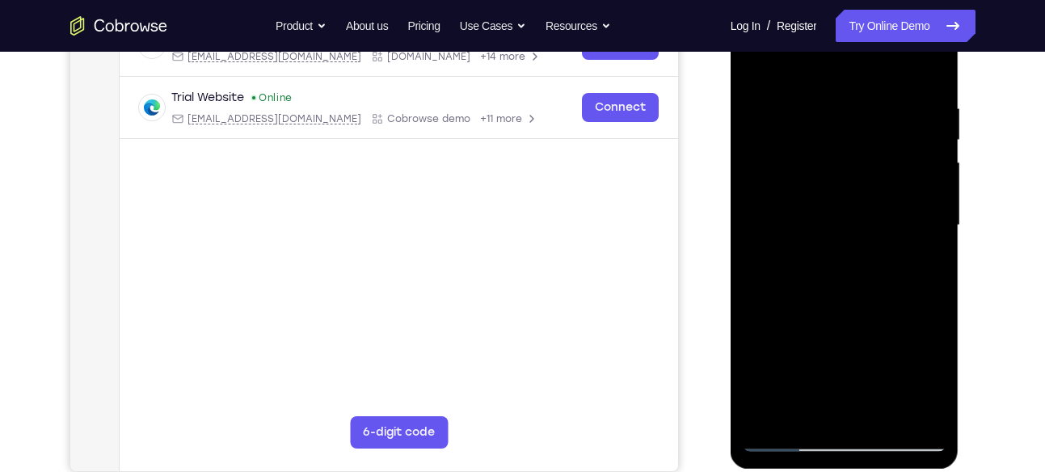
click at [935, 162] on div at bounding box center [844, 225] width 204 height 452
click at [930, 170] on div at bounding box center [844, 225] width 204 height 452
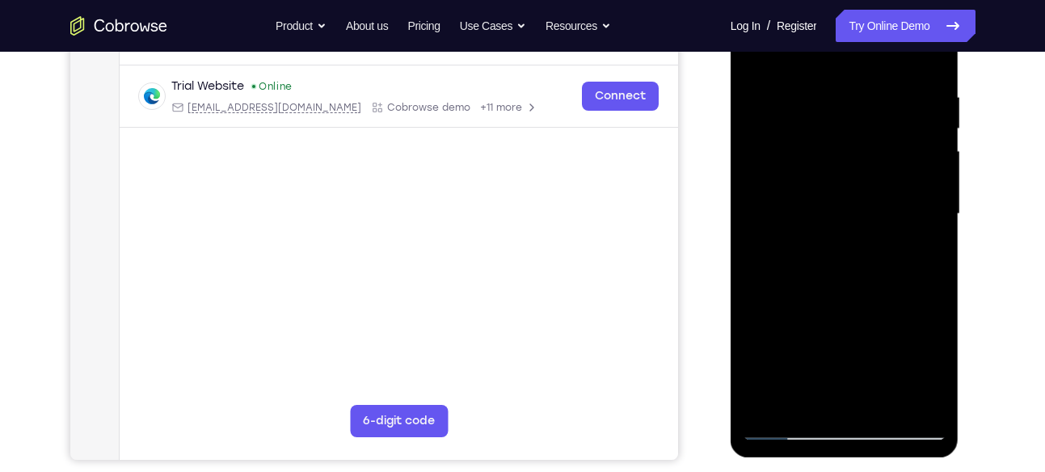
scroll to position [289, 0]
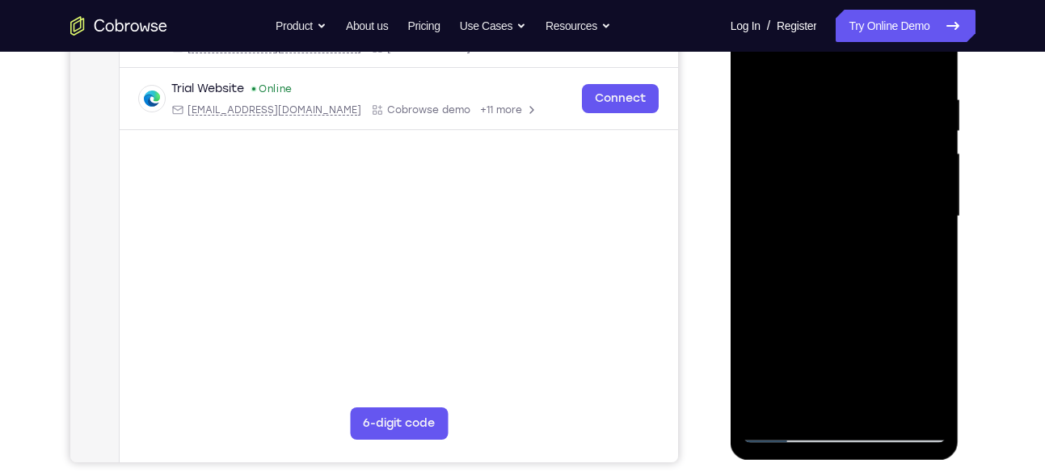
click at [930, 170] on div at bounding box center [844, 216] width 204 height 452
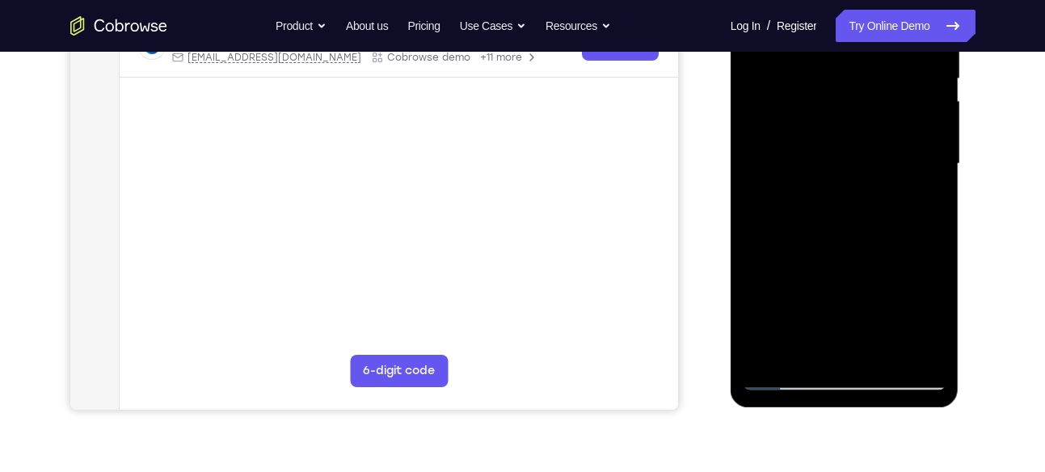
scroll to position [337, 0]
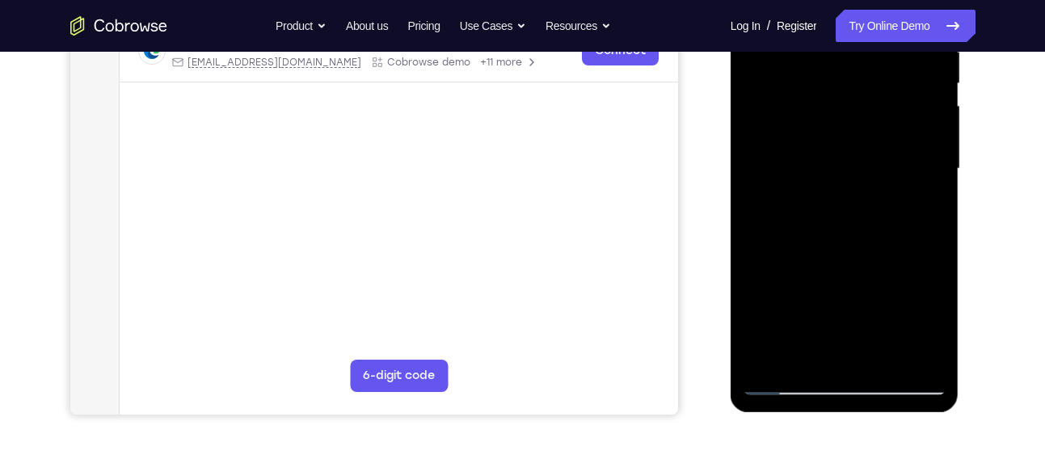
click at [930, 170] on div at bounding box center [844, 169] width 204 height 452
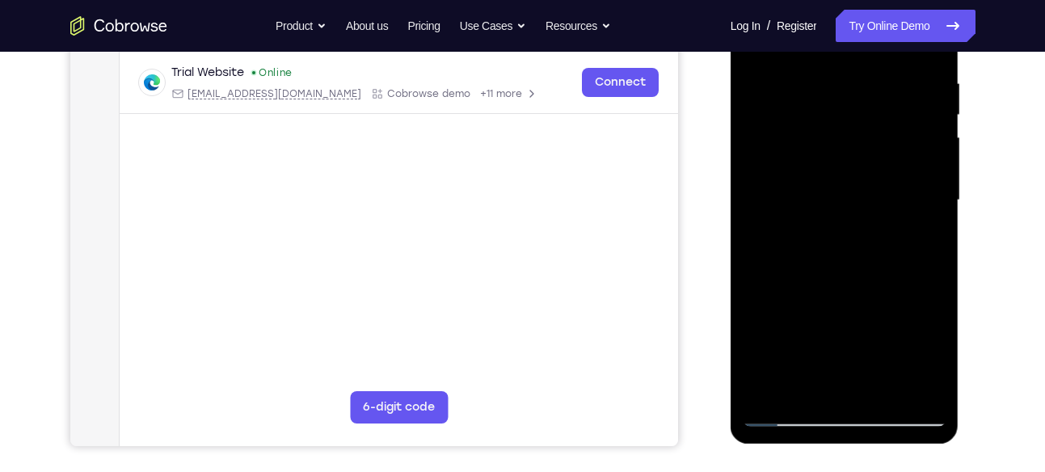
scroll to position [307, 0]
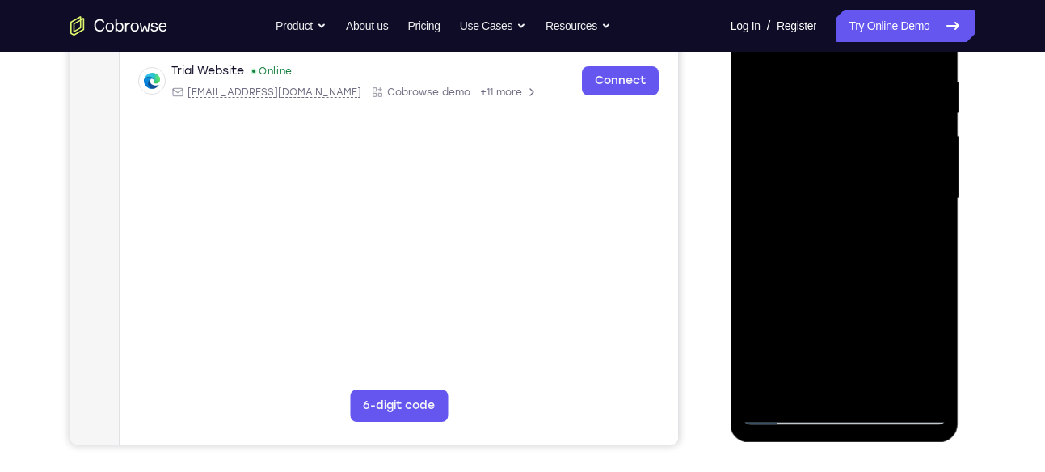
click at [930, 170] on div at bounding box center [844, 199] width 204 height 452
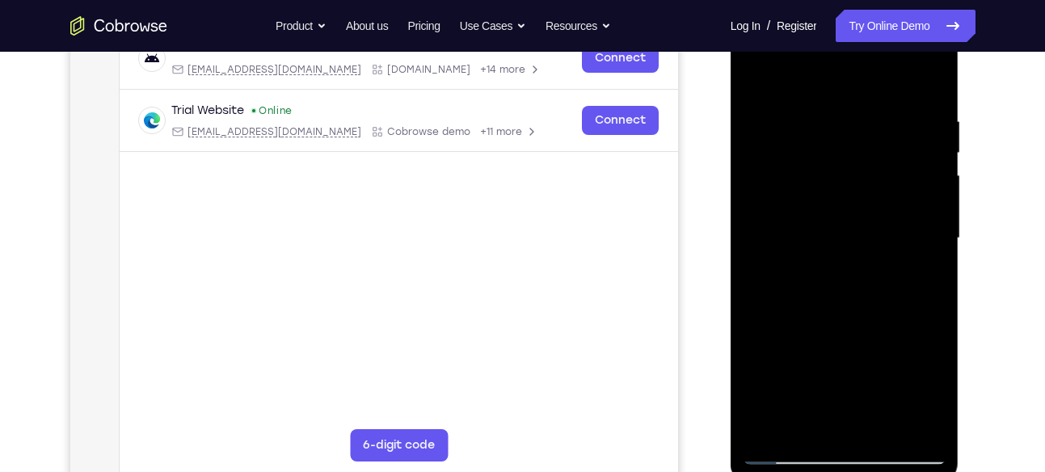
click at [930, 170] on div at bounding box center [844, 238] width 204 height 452
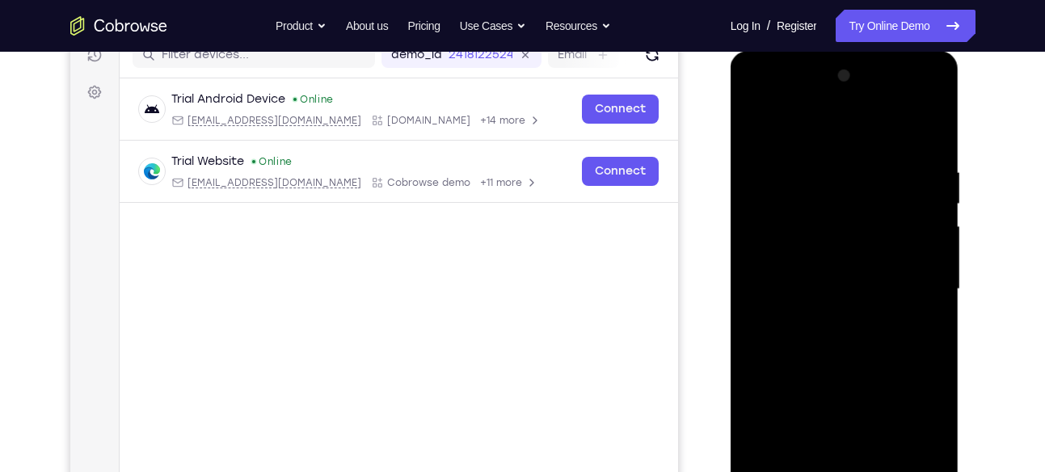
scroll to position [216, 0]
click at [926, 133] on div at bounding box center [844, 290] width 204 height 452
drag, startPoint x: 842, startPoint y: 191, endPoint x: 797, endPoint y: 385, distance: 198.3
click at [797, 385] on div at bounding box center [844, 290] width 204 height 452
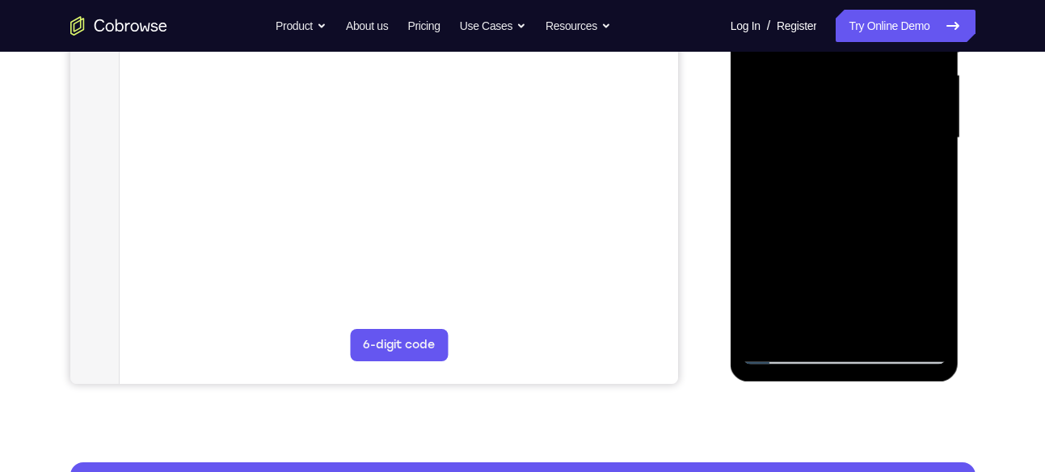
scroll to position [374, 0]
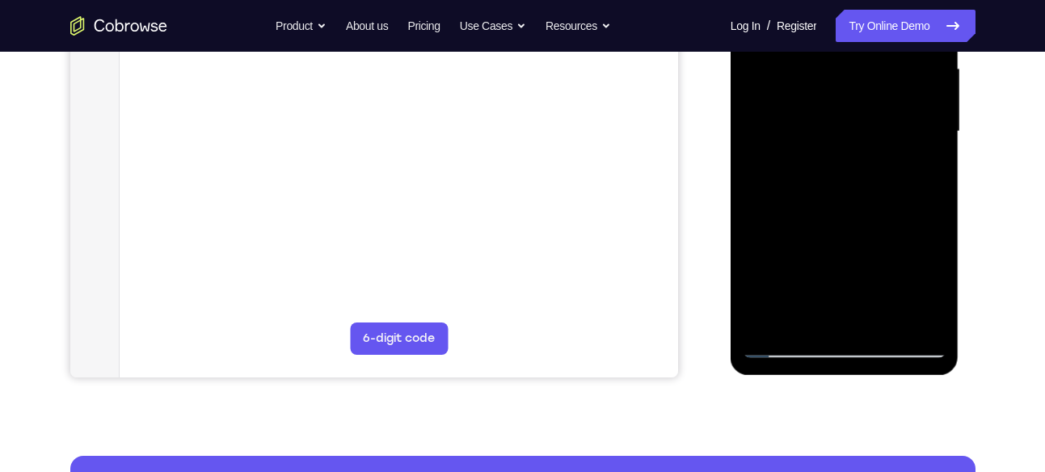
click at [921, 326] on div at bounding box center [844, 131] width 204 height 452
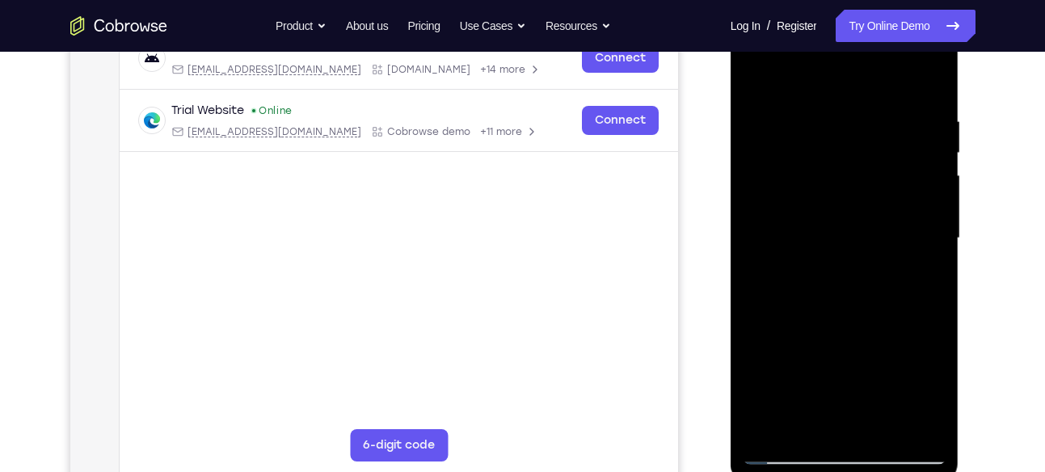
scroll to position [266, 0]
click at [895, 124] on div at bounding box center [844, 240] width 204 height 452
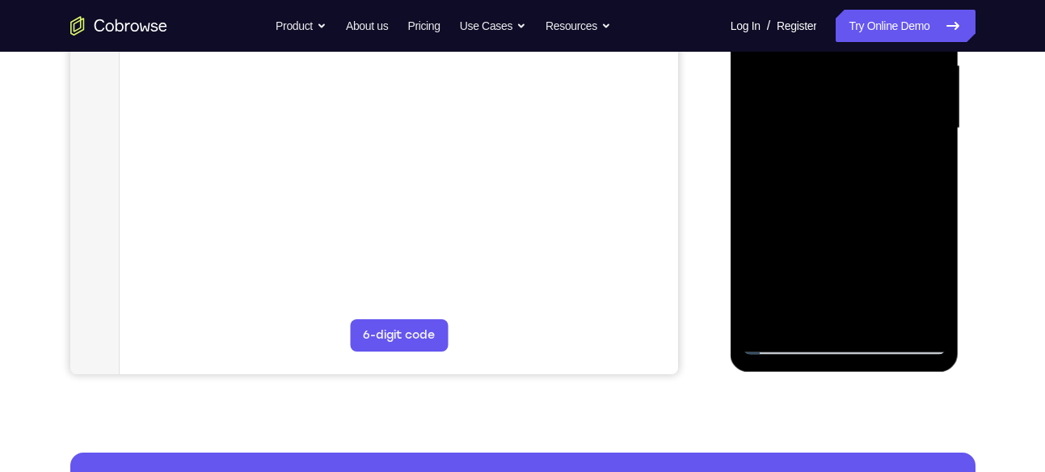
scroll to position [355, 0]
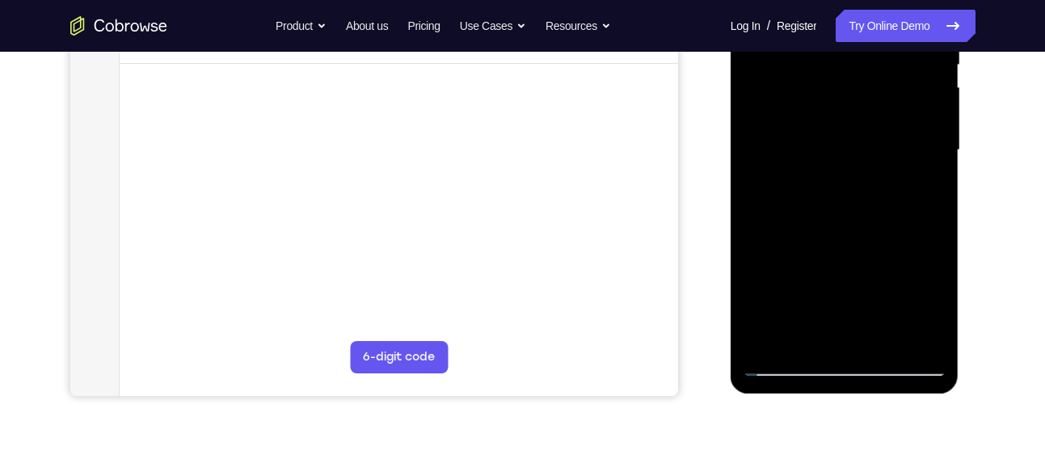
click at [784, 128] on div at bounding box center [844, 150] width 204 height 452
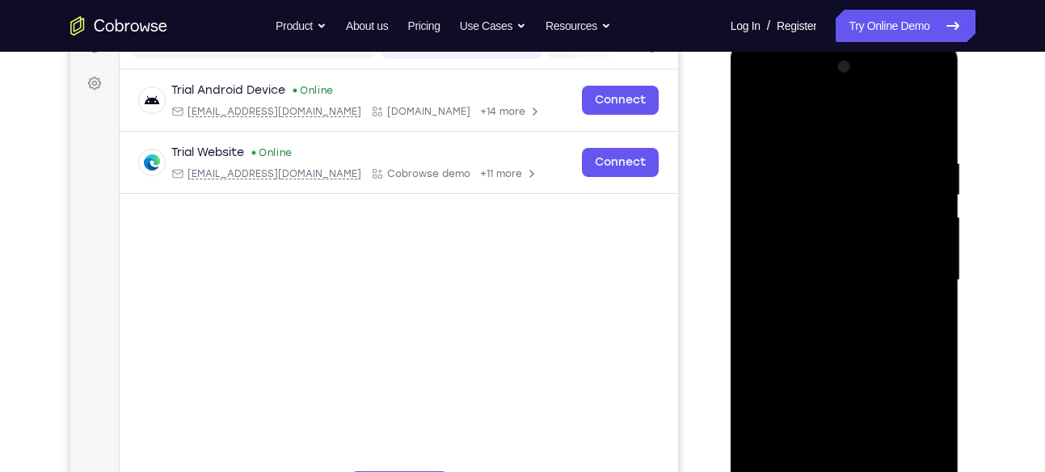
scroll to position [217, 0]
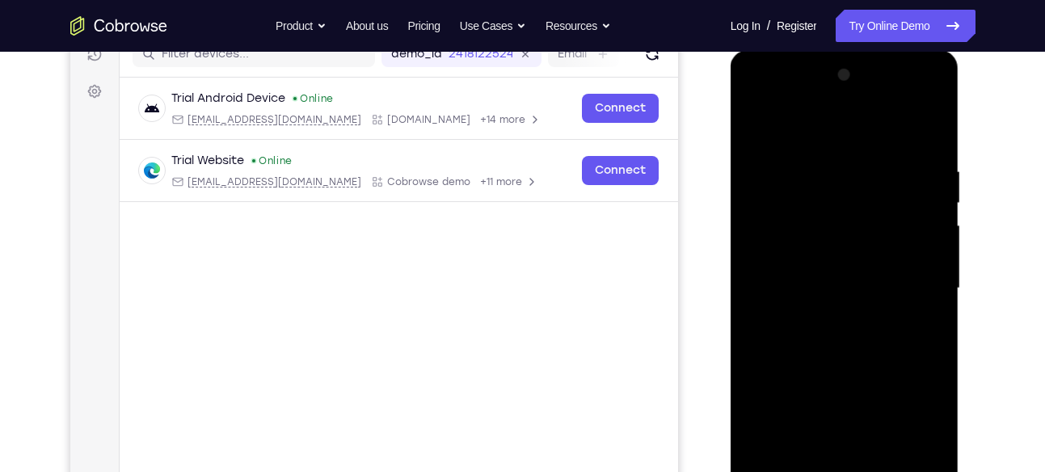
click at [766, 86] on div at bounding box center [844, 288] width 204 height 452
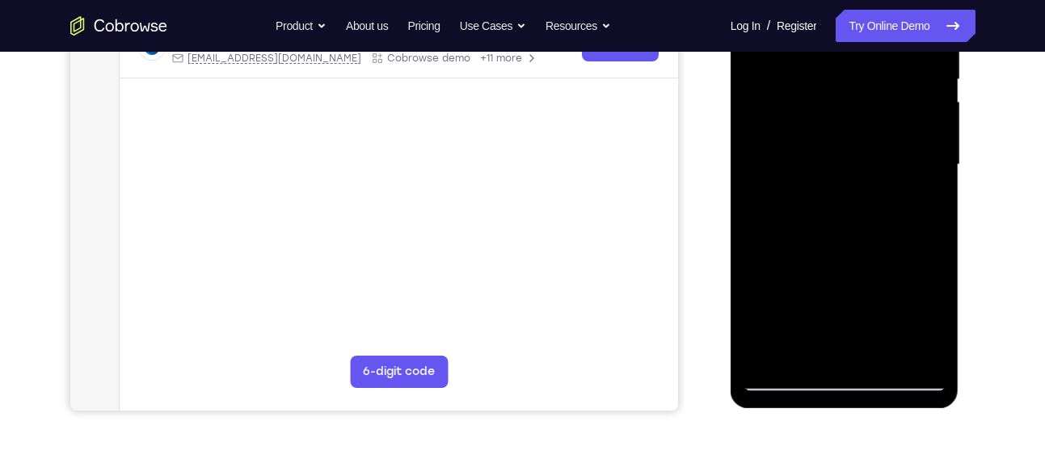
scroll to position [366, 0]
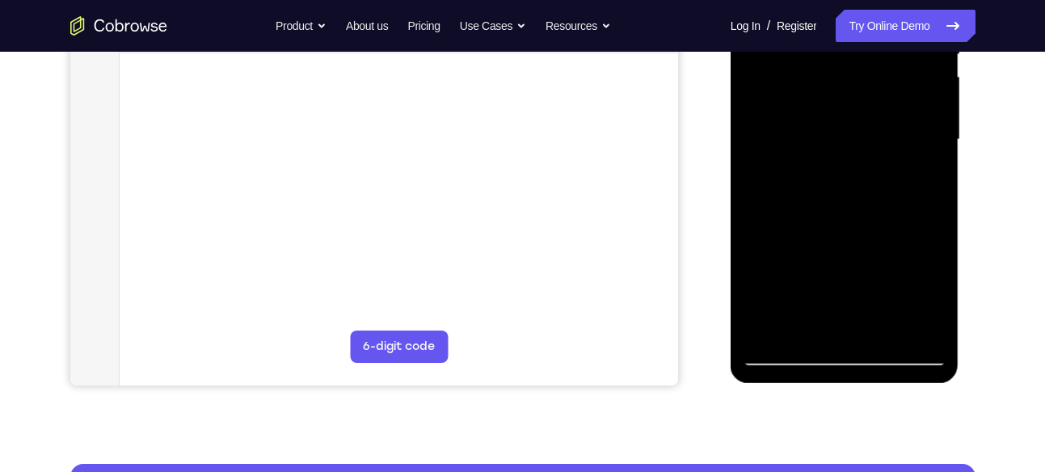
drag, startPoint x: 882, startPoint y: 95, endPoint x: 889, endPoint y: 162, distance: 68.2
click at [889, 162] on div at bounding box center [844, 140] width 204 height 452
drag, startPoint x: 873, startPoint y: 266, endPoint x: 869, endPoint y: 191, distance: 74.5
click at [869, 191] on div at bounding box center [844, 140] width 204 height 452
drag, startPoint x: 867, startPoint y: 282, endPoint x: 848, endPoint y: 170, distance: 113.2
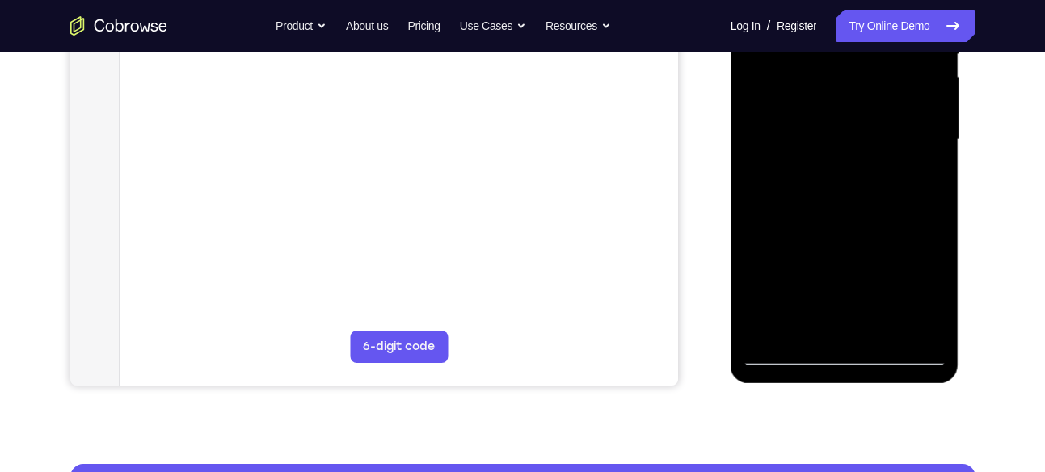
click at [848, 170] on div at bounding box center [844, 140] width 204 height 452
